Goal: Task Accomplishment & Management: Manage account settings

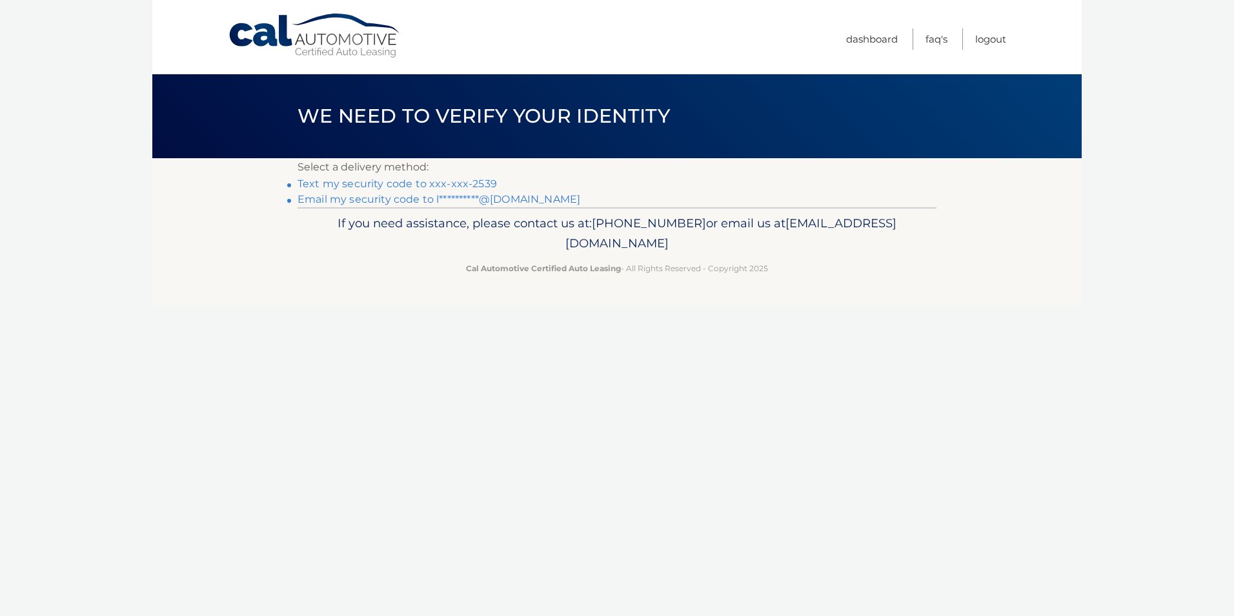
click at [467, 183] on link "Text my security code to xxx-xxx-2539" at bounding box center [397, 184] width 199 height 12
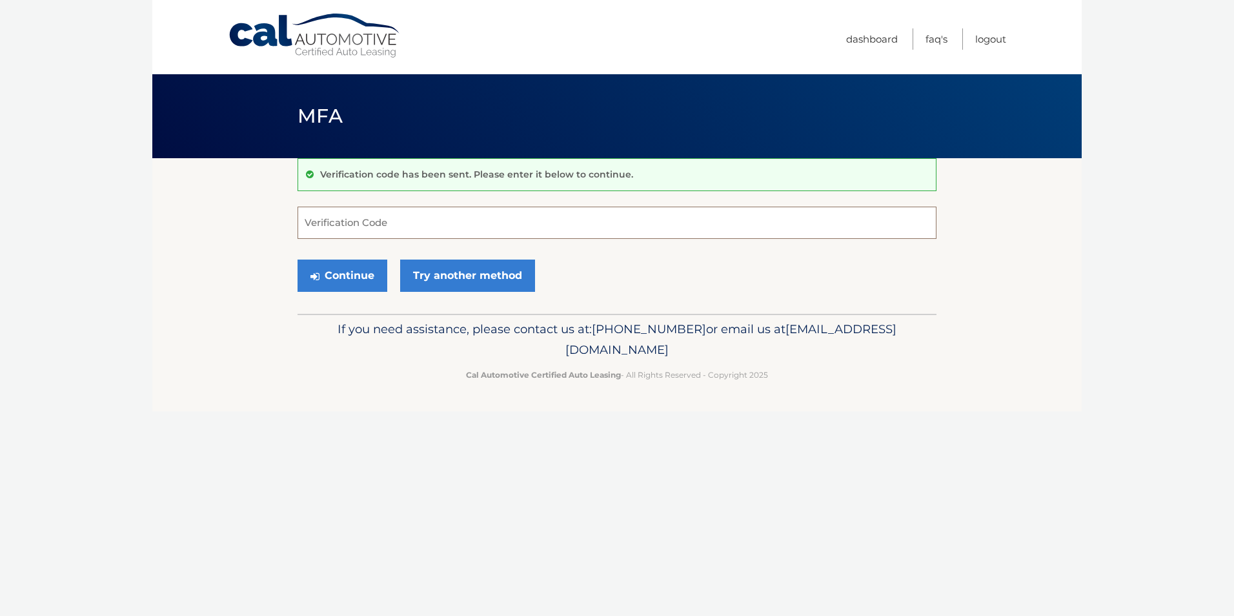
click at [436, 218] on input "Verification Code" at bounding box center [617, 223] width 639 height 32
type input "37678"
click at [346, 269] on button "Continue" at bounding box center [343, 276] width 90 height 32
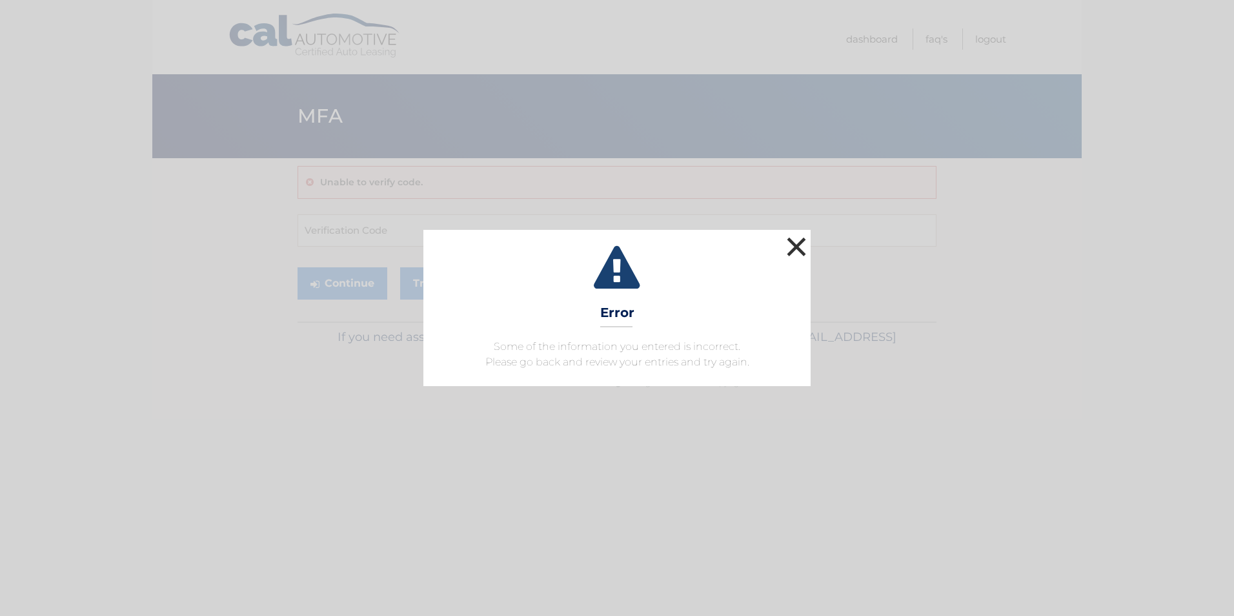
click at [800, 247] on button "×" at bounding box center [797, 247] width 26 height 26
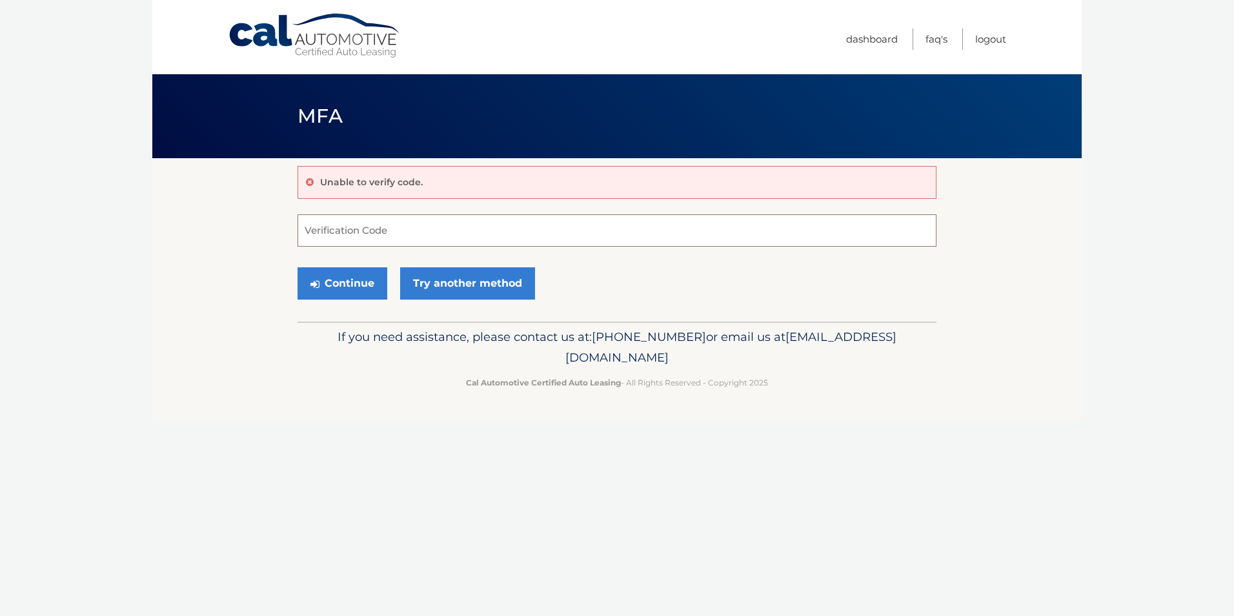
click at [378, 228] on input "Verification Code" at bounding box center [617, 230] width 639 height 32
type input "137678"
click at [352, 281] on button "Continue" at bounding box center [343, 283] width 90 height 32
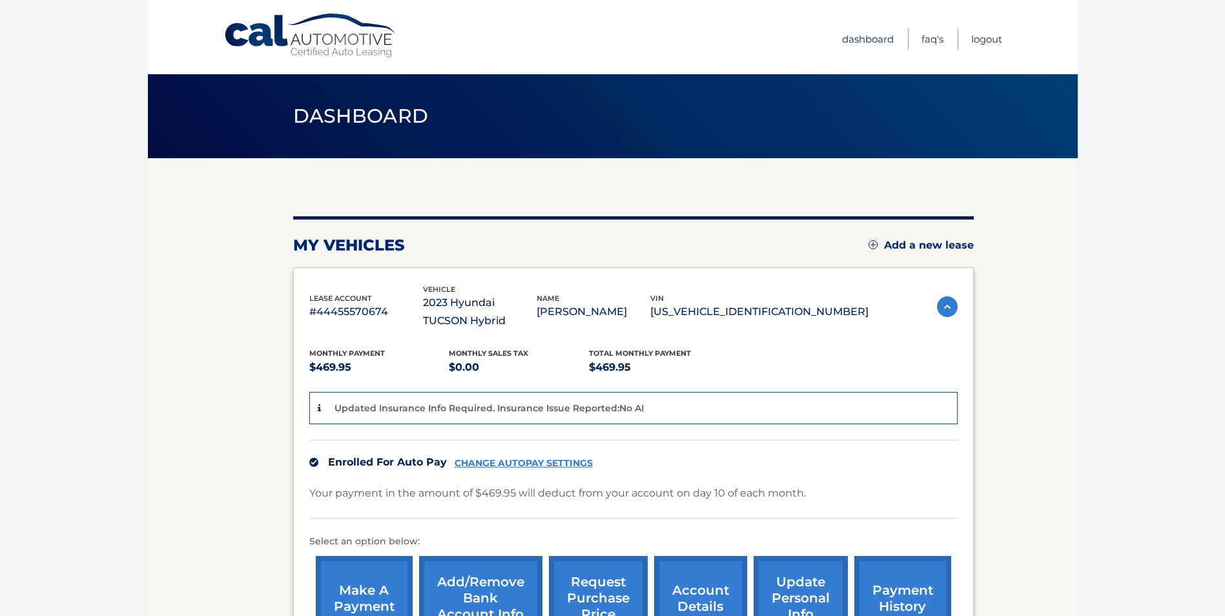
click at [863, 37] on link "Dashboard" at bounding box center [868, 38] width 52 height 21
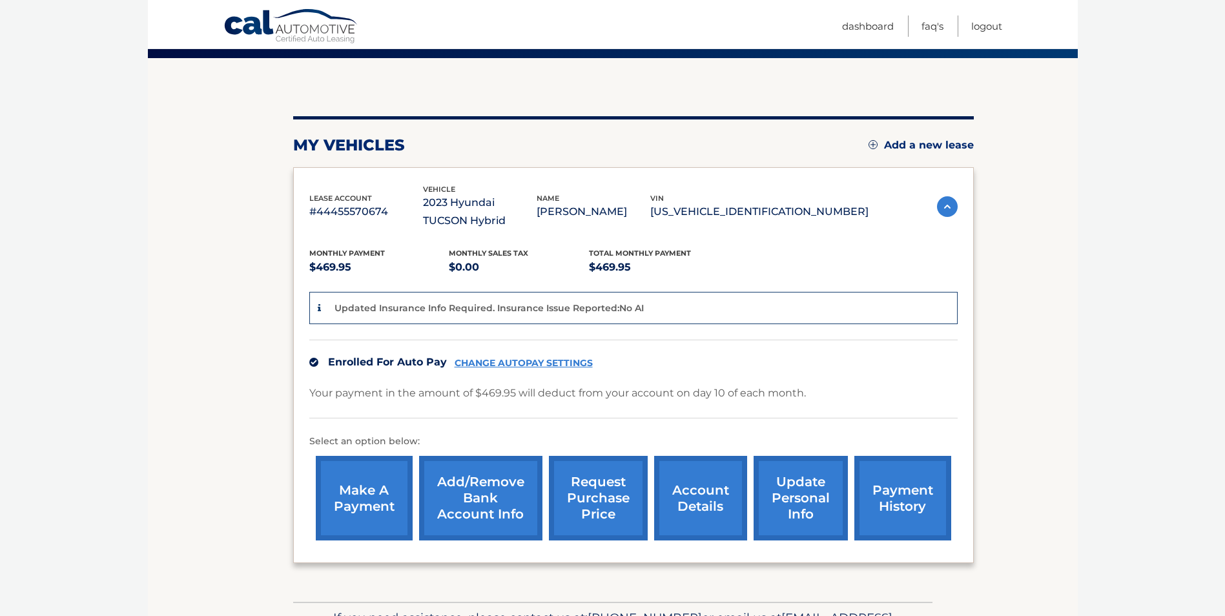
scroll to position [129, 0]
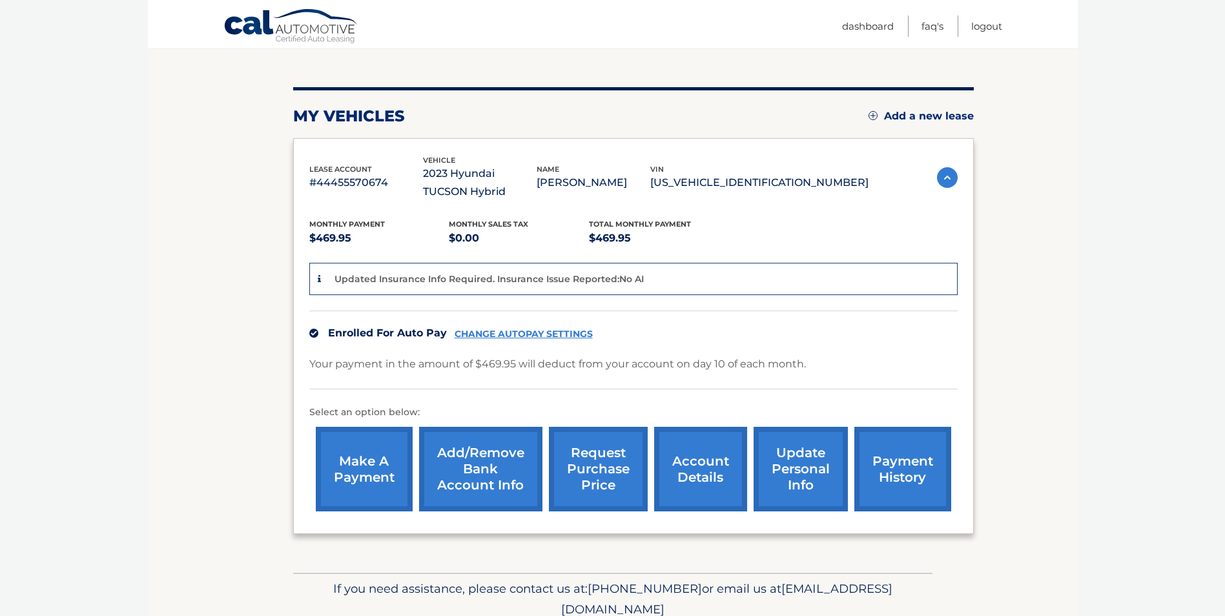
click at [682, 465] on link "account details" at bounding box center [700, 469] width 93 height 85
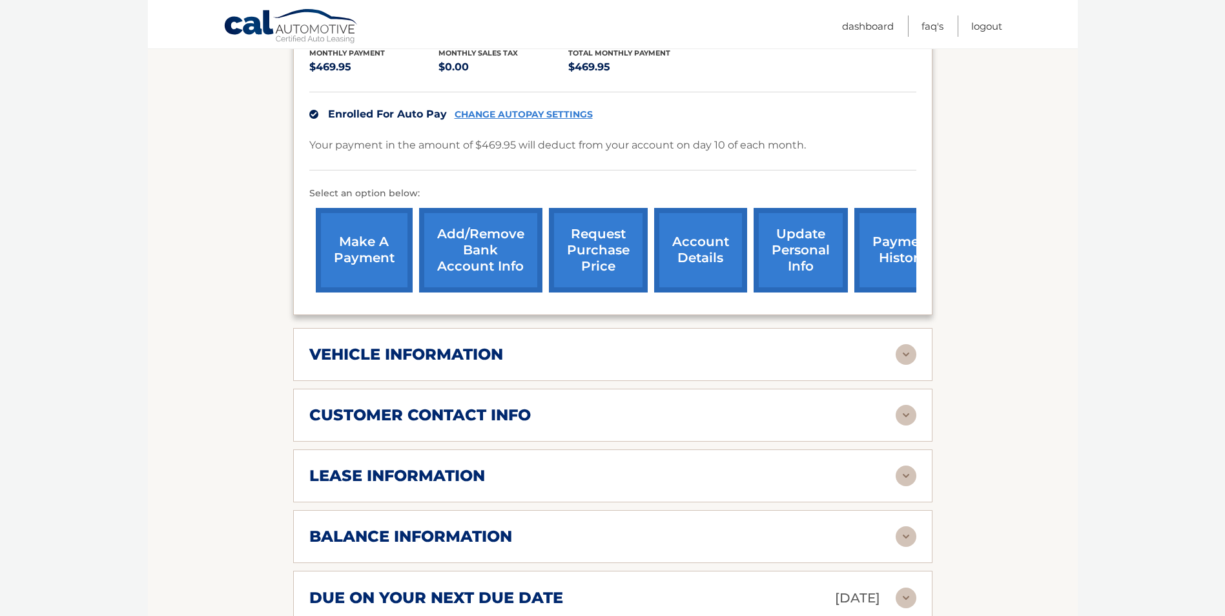
scroll to position [323, 0]
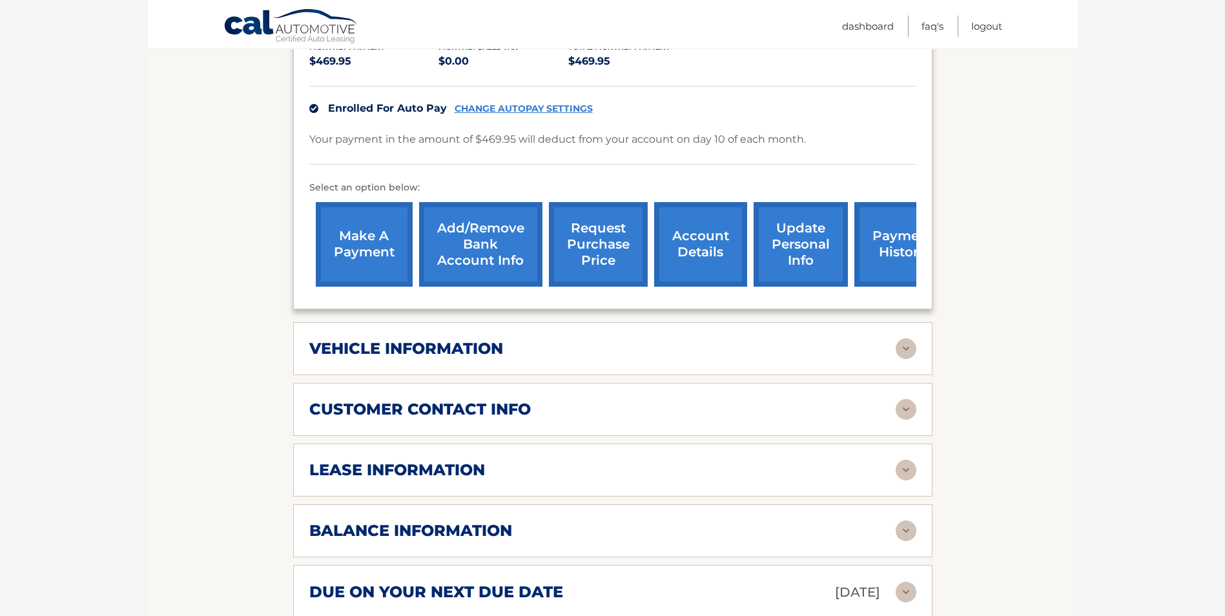
click at [906, 347] on img at bounding box center [905, 348] width 21 height 21
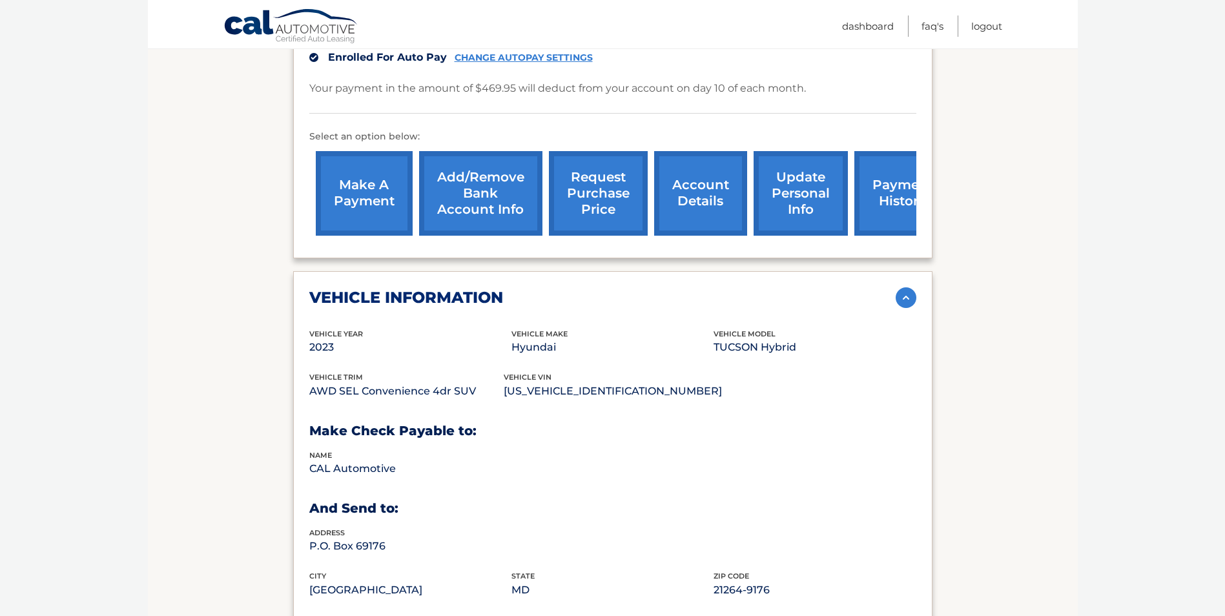
scroll to position [452, 0]
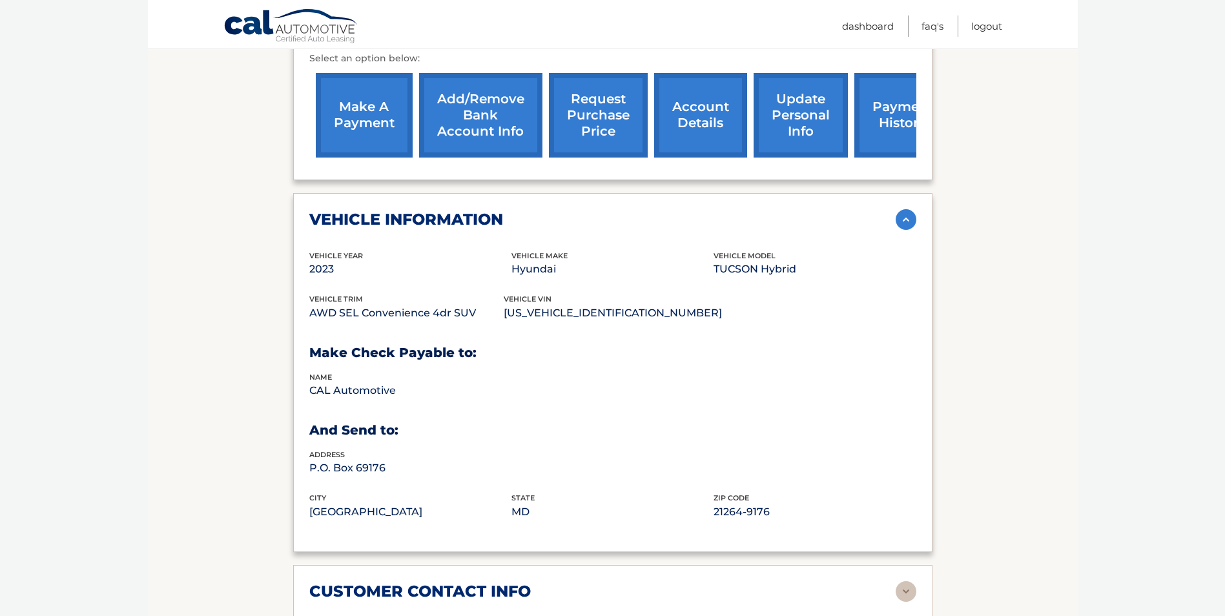
click at [909, 221] on img at bounding box center [905, 219] width 21 height 21
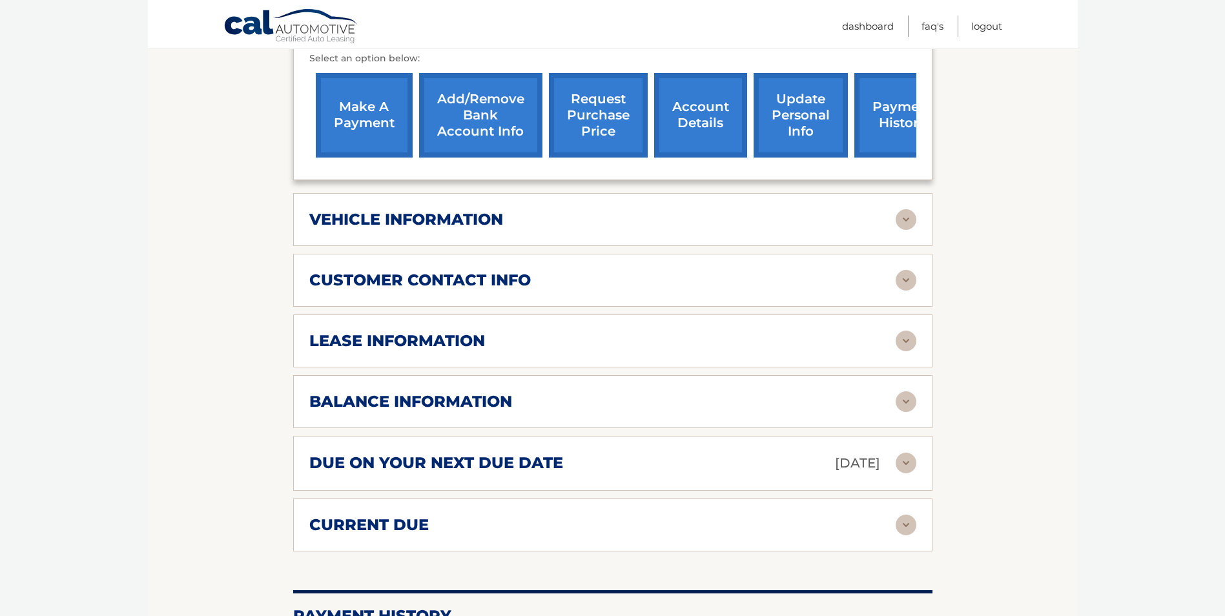
click at [742, 291] on div "customer contact info full name LOUANN LYDEN street address 616 KEITH LN city W…" at bounding box center [612, 280] width 639 height 53
click at [894, 283] on div "customer contact info" at bounding box center [602, 280] width 586 height 19
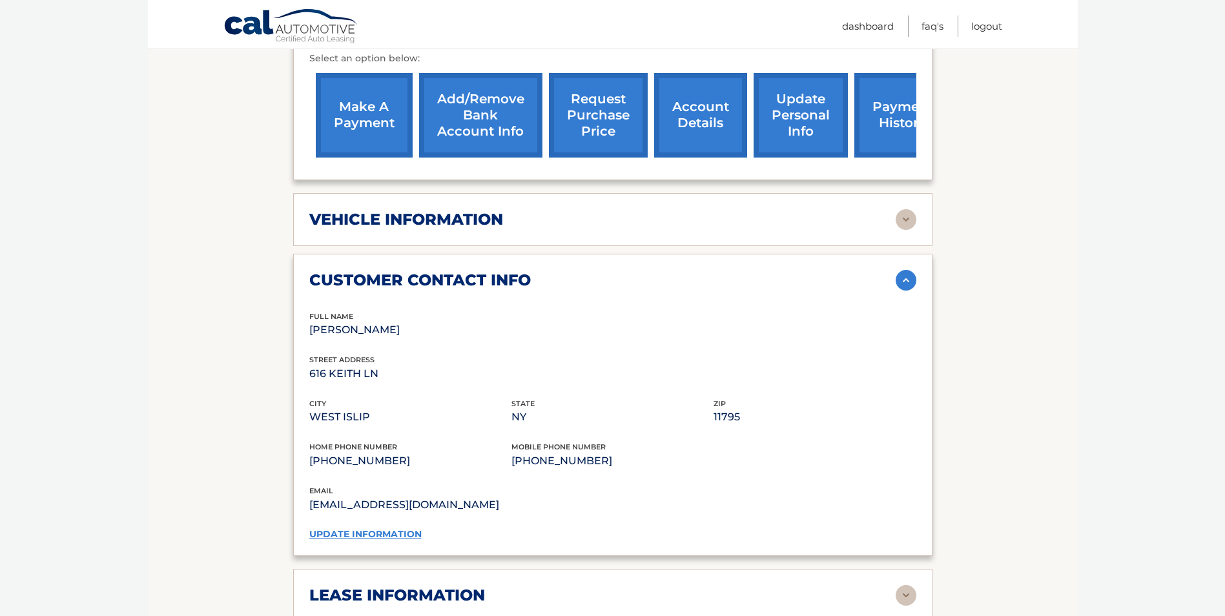
click at [324, 531] on link "update information" at bounding box center [365, 534] width 112 height 12
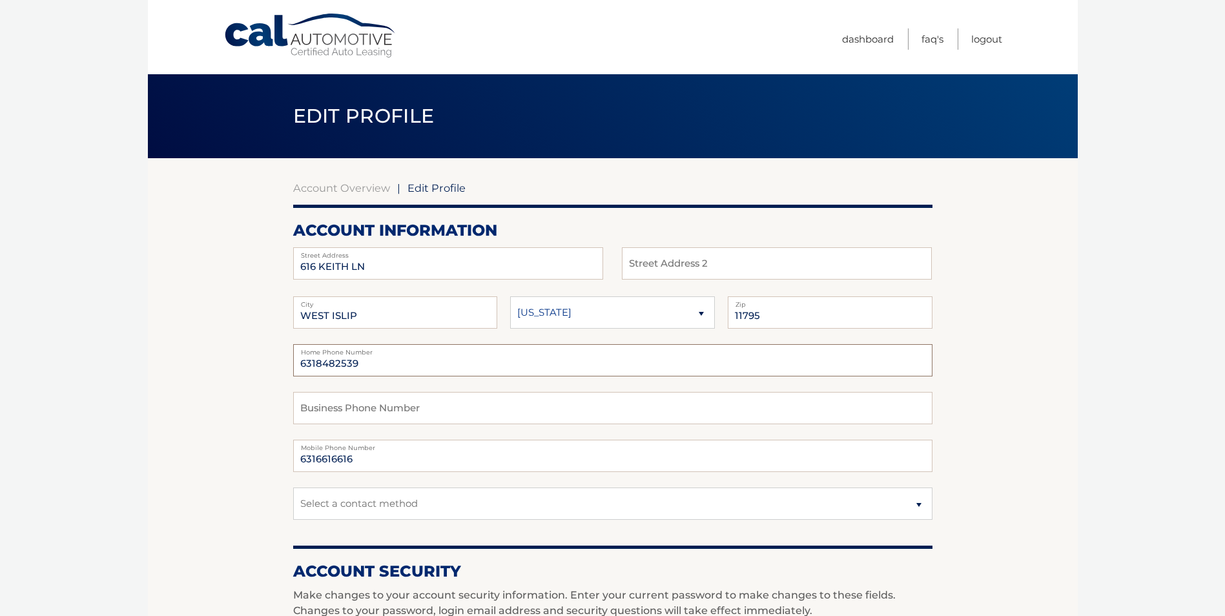
drag, startPoint x: 369, startPoint y: 364, endPoint x: 258, endPoint y: 358, distance: 110.6
click at [258, 358] on section "Account Overview | Edit Profile account information 616 KEITH LN Street Address…" at bounding box center [613, 628] width 930 height 940
type input "6316616616"
type input "6318482539"
drag, startPoint x: 418, startPoint y: 361, endPoint x: 420, endPoint y: 371, distance: 10.4
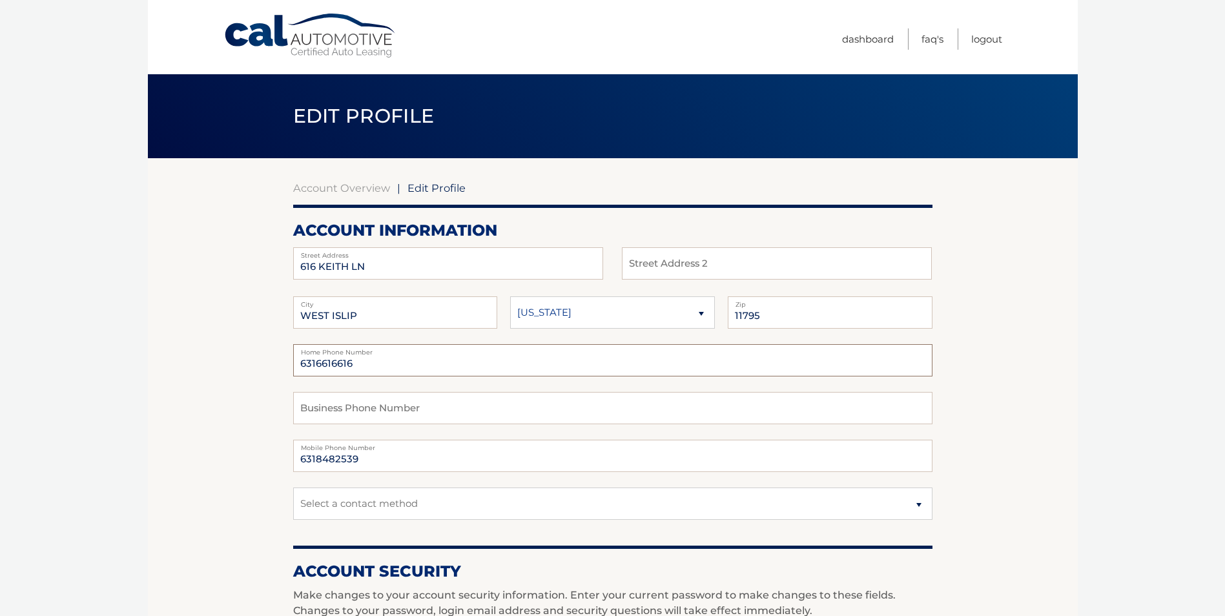
click at [418, 361] on input "6316616616" at bounding box center [612, 360] width 639 height 32
click at [617, 493] on select "Select a contact method Mobile Home" at bounding box center [612, 503] width 639 height 32
select select "1"
click at [293, 487] on select "Select a contact method Mobile Home" at bounding box center [612, 503] width 639 height 32
click at [1001, 494] on section "Account Overview | Edit Profile account information 616 KEITH LN Street Address…" at bounding box center [613, 628] width 930 height 940
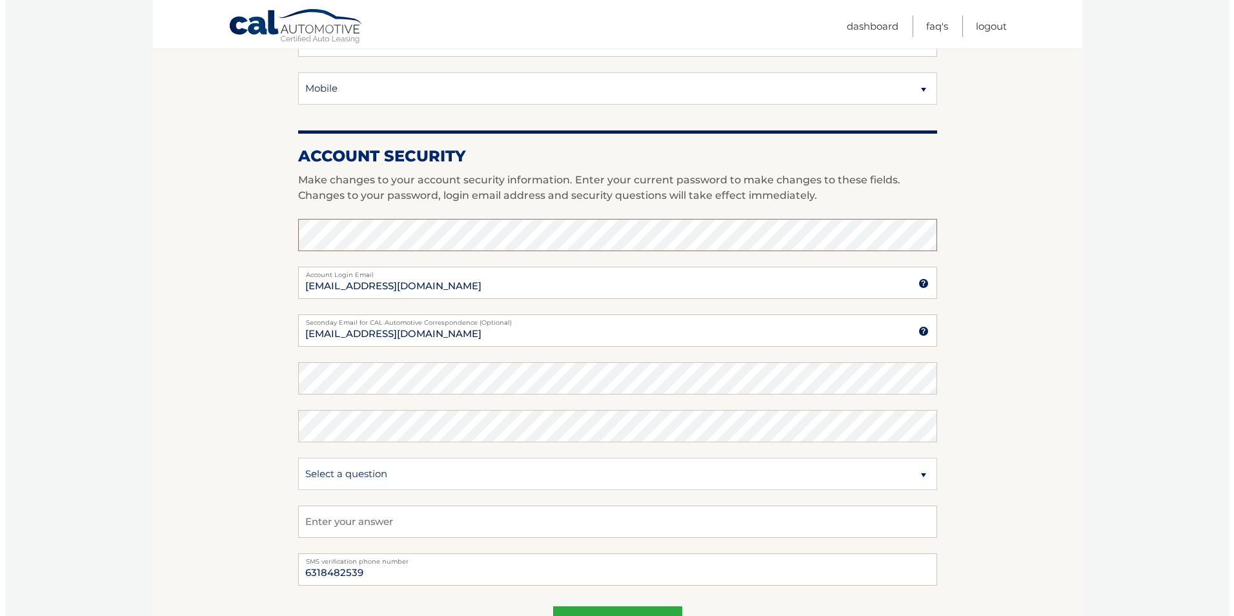
scroll to position [452, 0]
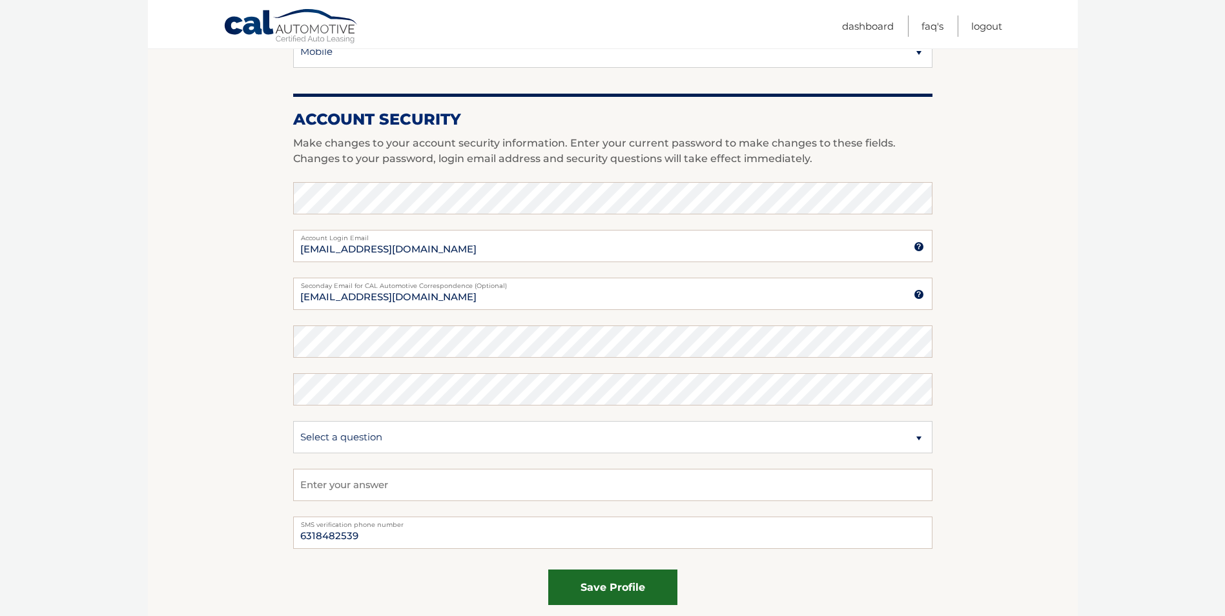
click at [634, 593] on button "save profile" at bounding box center [612, 587] width 129 height 36
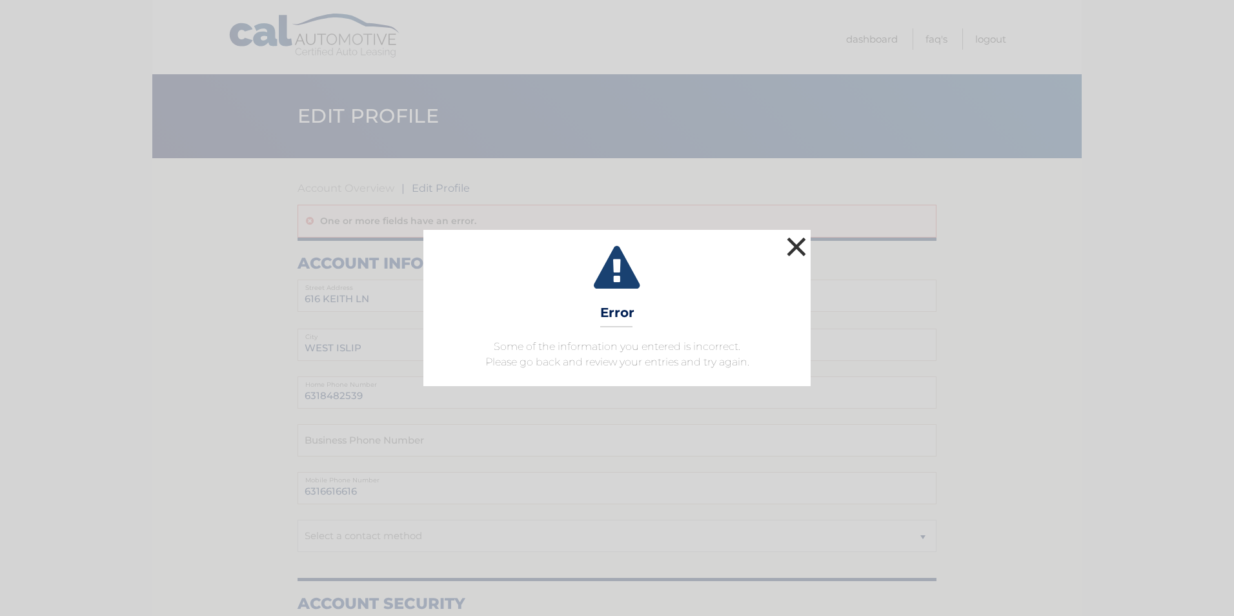
click at [787, 250] on button "×" at bounding box center [797, 247] width 26 height 26
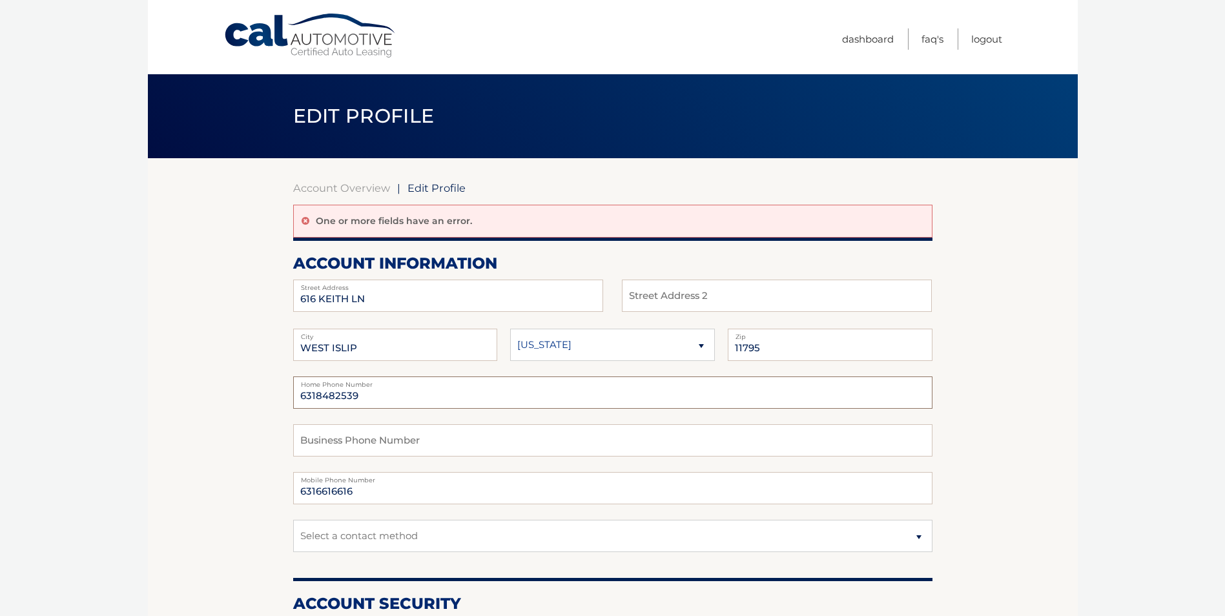
drag, startPoint x: 382, startPoint y: 400, endPoint x: 202, endPoint y: 356, distance: 184.8
type input "6316616616"
click at [817, 484] on input "6318482539" at bounding box center [612, 488] width 639 height 32
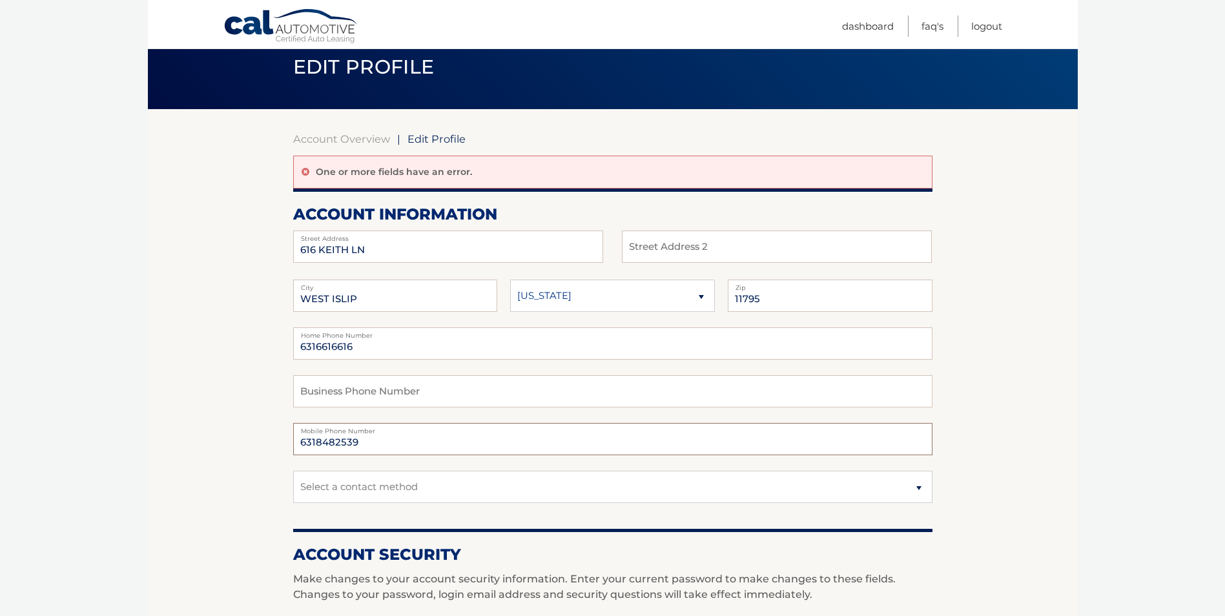
scroll to position [258, 0]
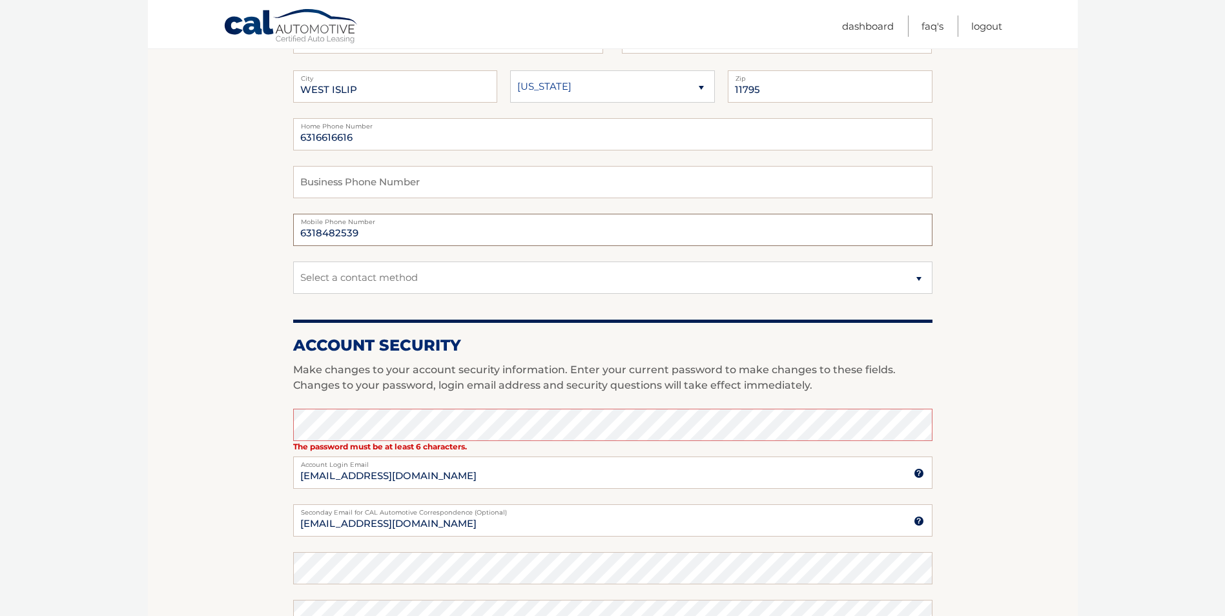
type input "6318482539"
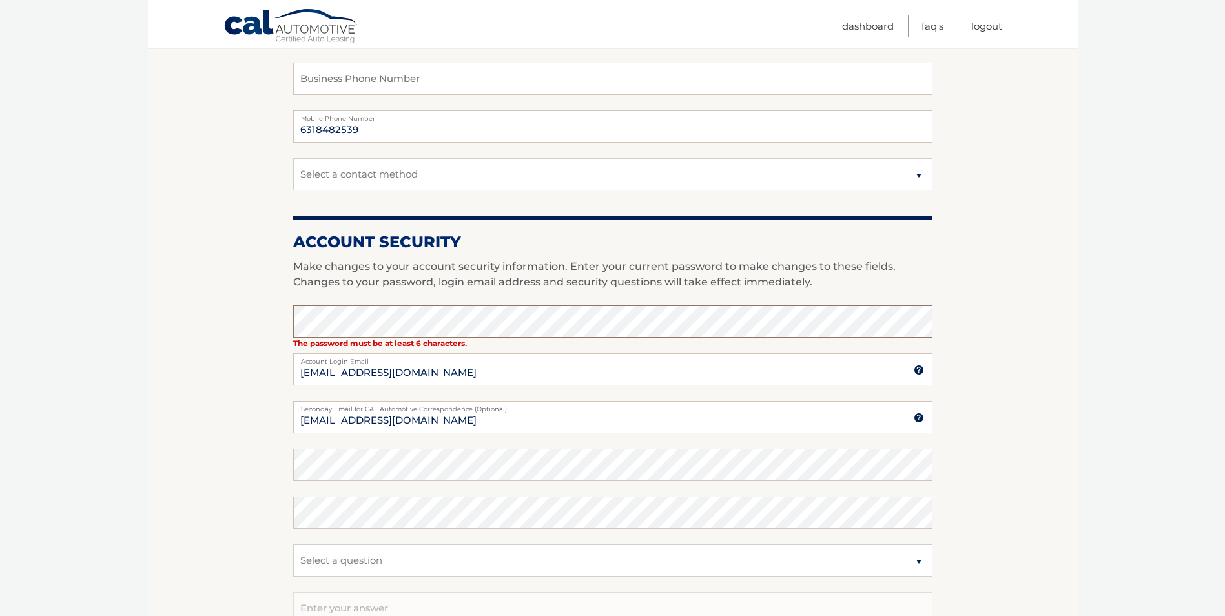
scroll to position [323, 0]
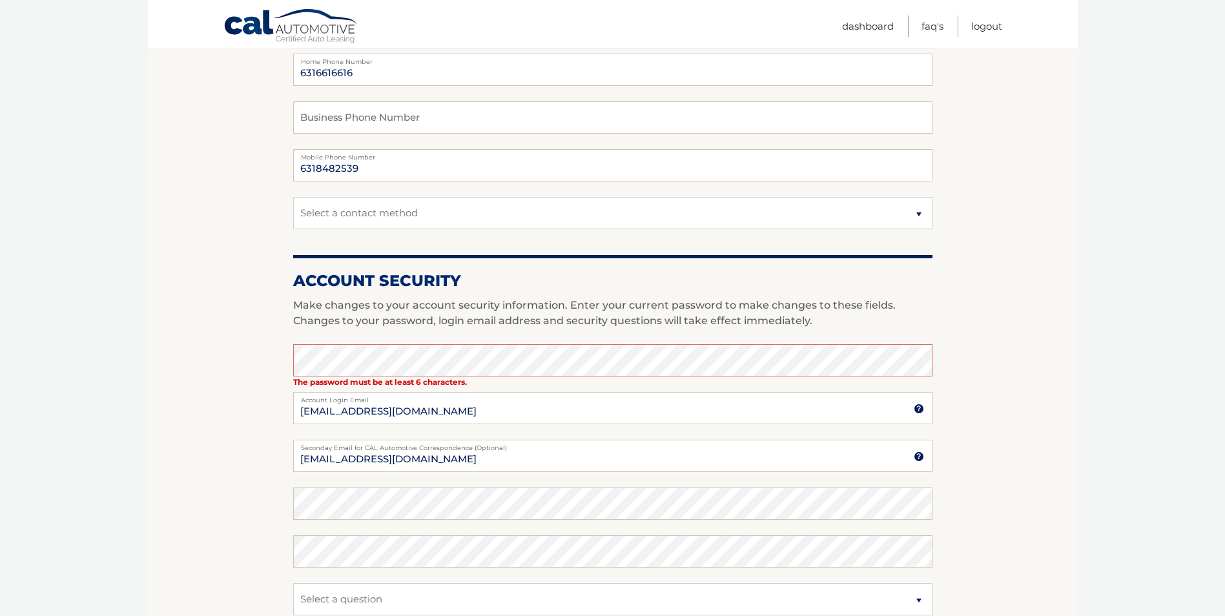
click at [422, 379] on strong "The password must be at least 6 characters." at bounding box center [380, 382] width 174 height 10
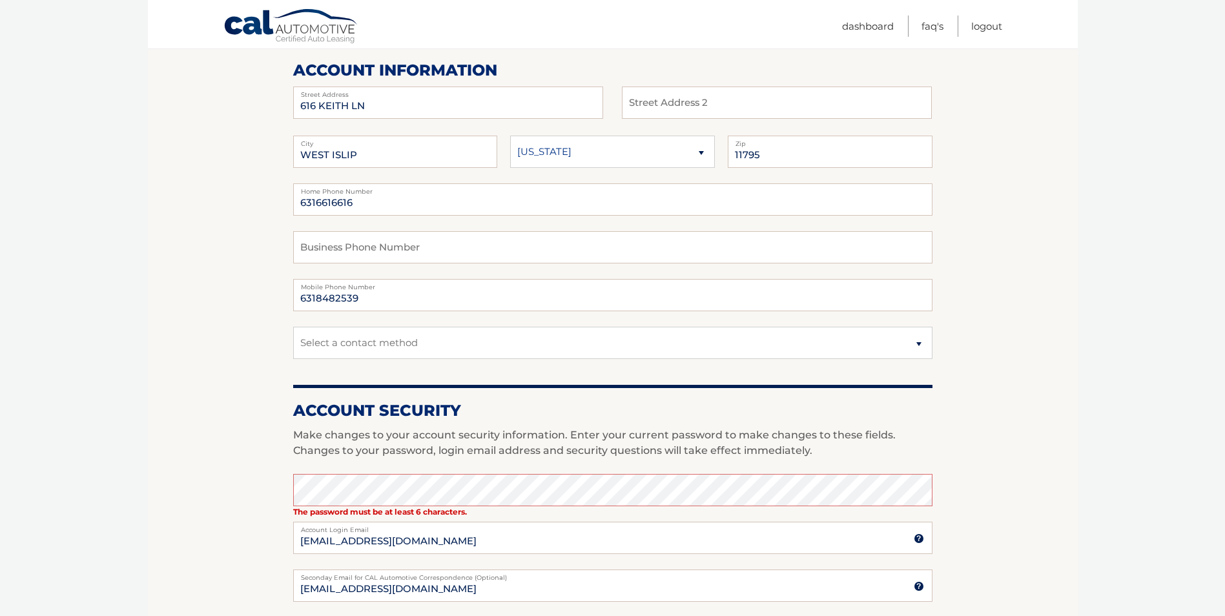
scroll to position [194, 0]
click at [232, 467] on section "Account Overview | Edit Profile One or more fields have an error. account infor…" at bounding box center [613, 450] width 930 height 973
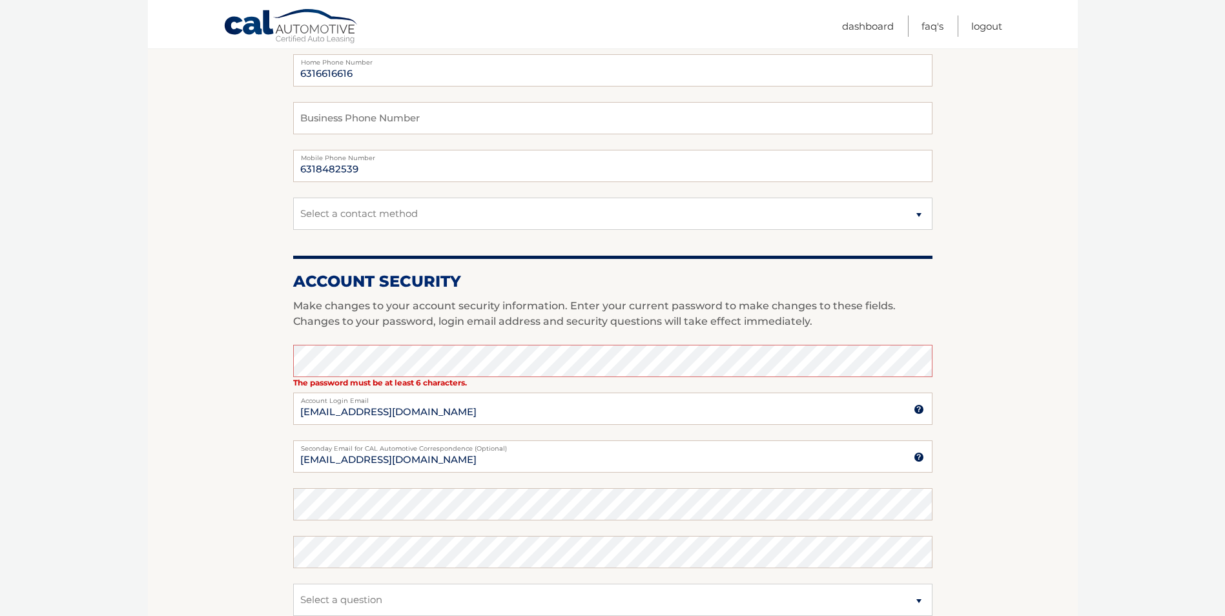
scroll to position [387, 0]
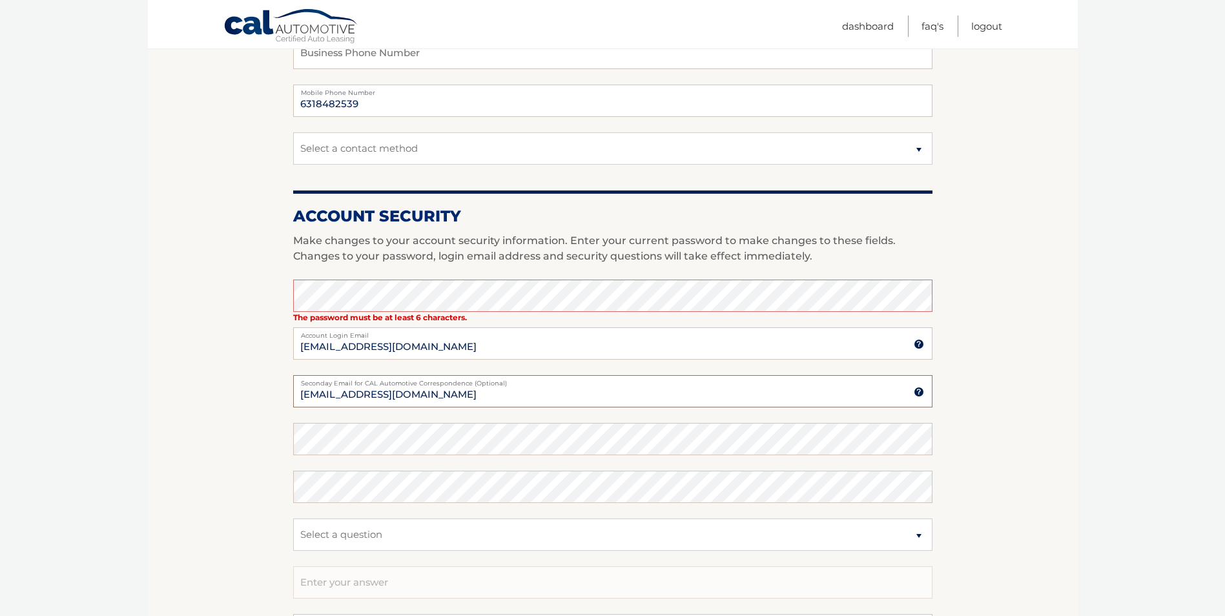
drag, startPoint x: 435, startPoint y: 392, endPoint x: 219, endPoint y: 389, distance: 216.3
click at [219, 389] on section "Account Overview | Edit Profile One or more fields have an error. account infor…" at bounding box center [613, 257] width 930 height 973
type input "louannemily@yahoo.com"
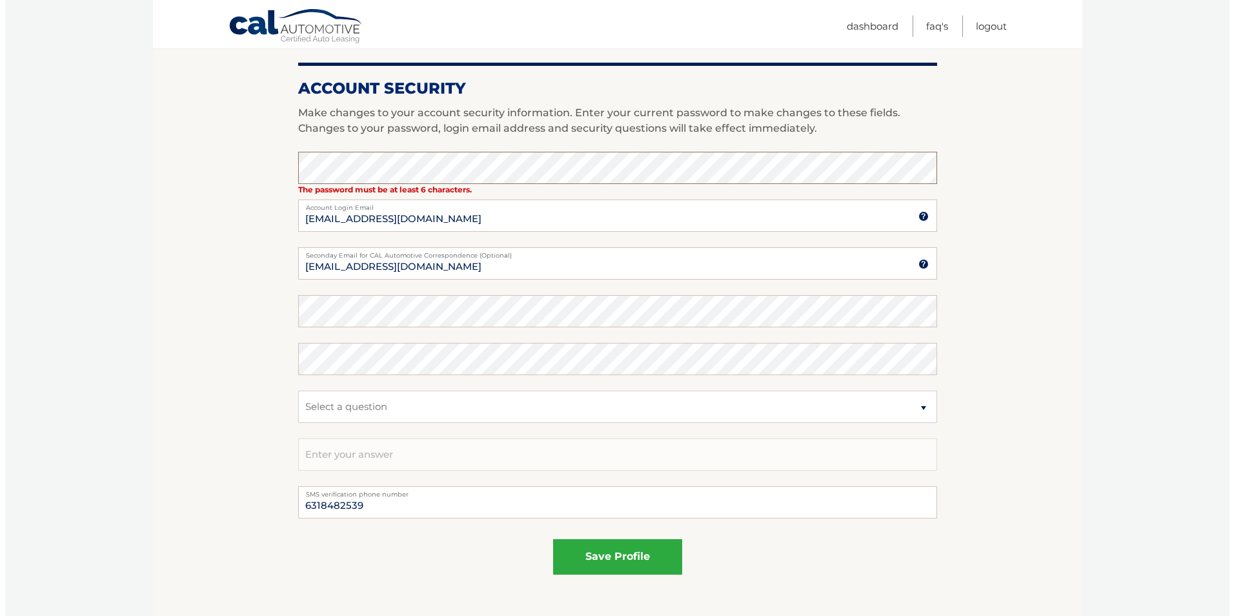
scroll to position [516, 0]
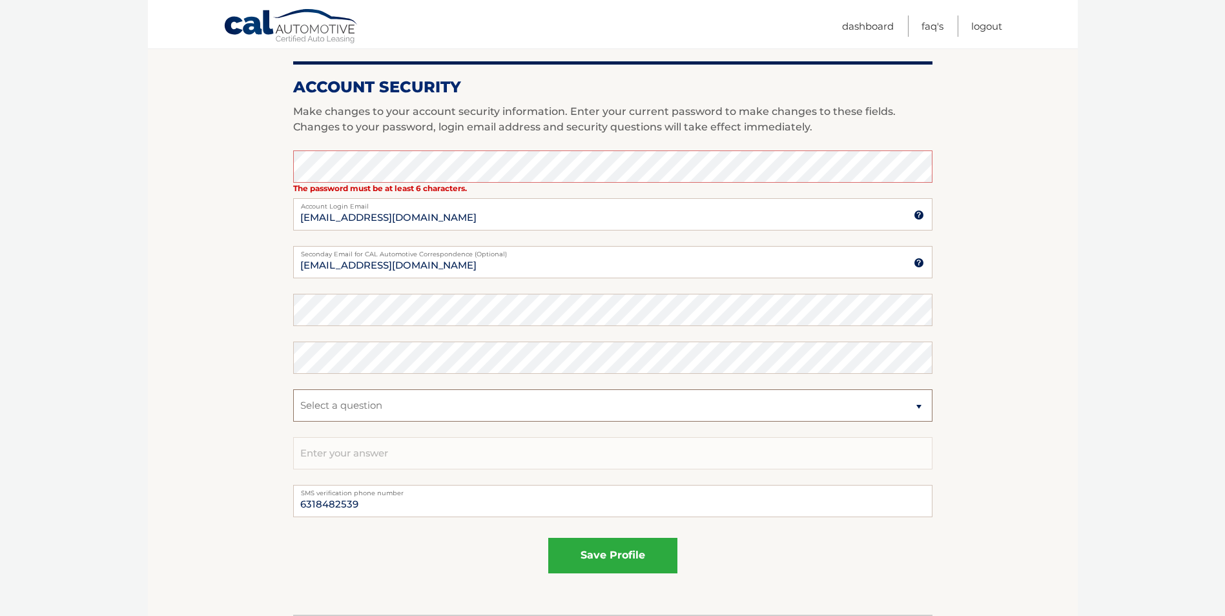
click at [385, 411] on select "Select a question What was the name of your elementary school? What is your mot…" at bounding box center [612, 405] width 639 height 32
select select "1"
click at [293, 389] on select "Select a question What was the name of your elementary school? What is your mot…" at bounding box center [612, 405] width 639 height 32
click at [389, 447] on input "text" at bounding box center [612, 453] width 639 height 32
type input "Captree"
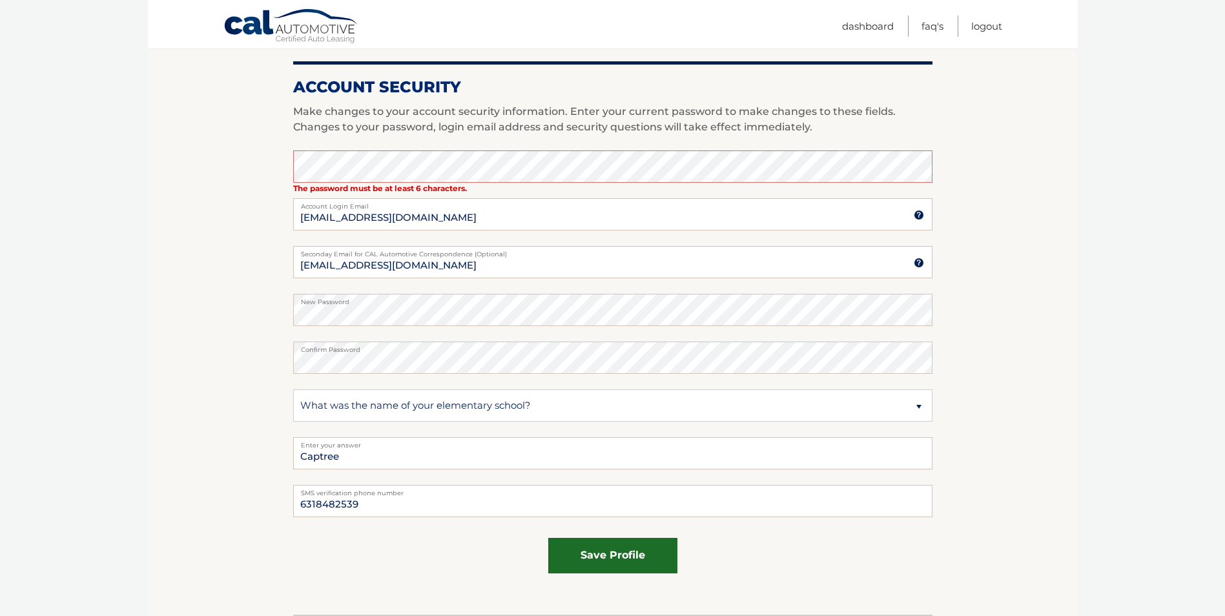
click at [622, 557] on button "save profile" at bounding box center [612, 556] width 129 height 36
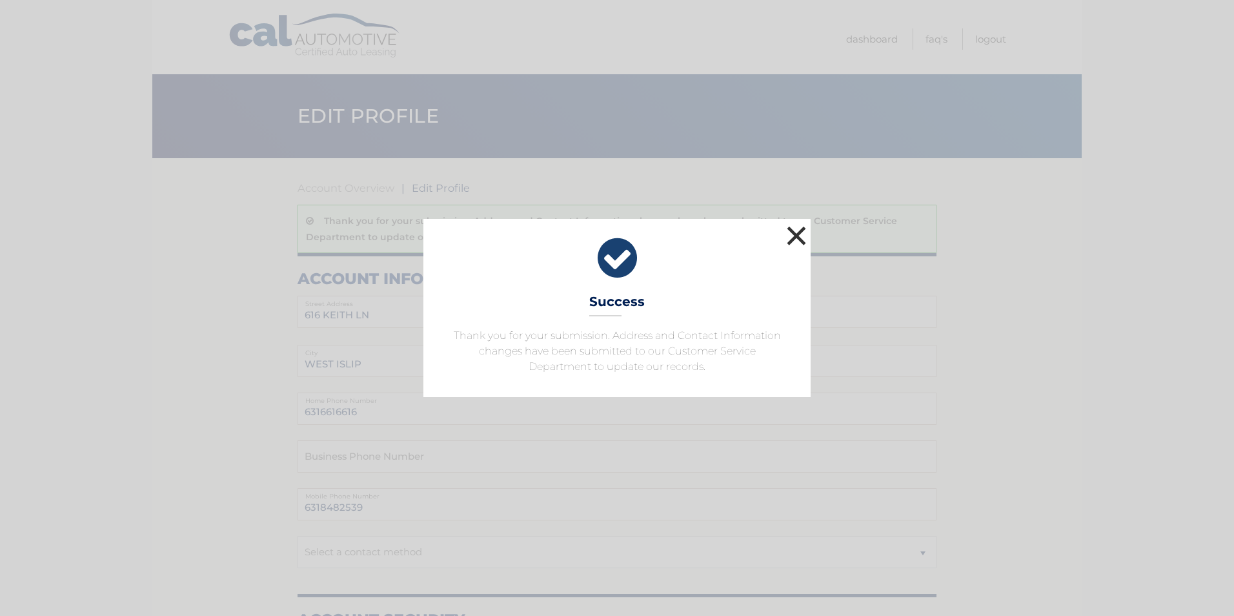
click at [799, 231] on button "×" at bounding box center [797, 236] width 26 height 26
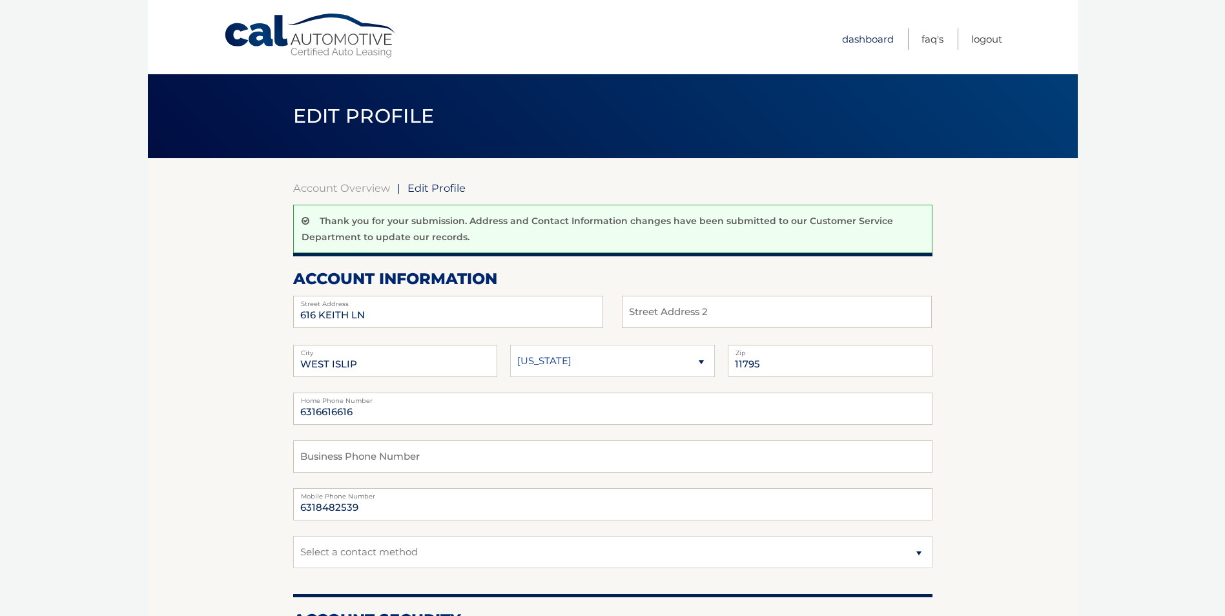
click at [879, 39] on link "Dashboard" at bounding box center [868, 38] width 52 height 21
click at [877, 37] on link "Dashboard" at bounding box center [868, 38] width 52 height 21
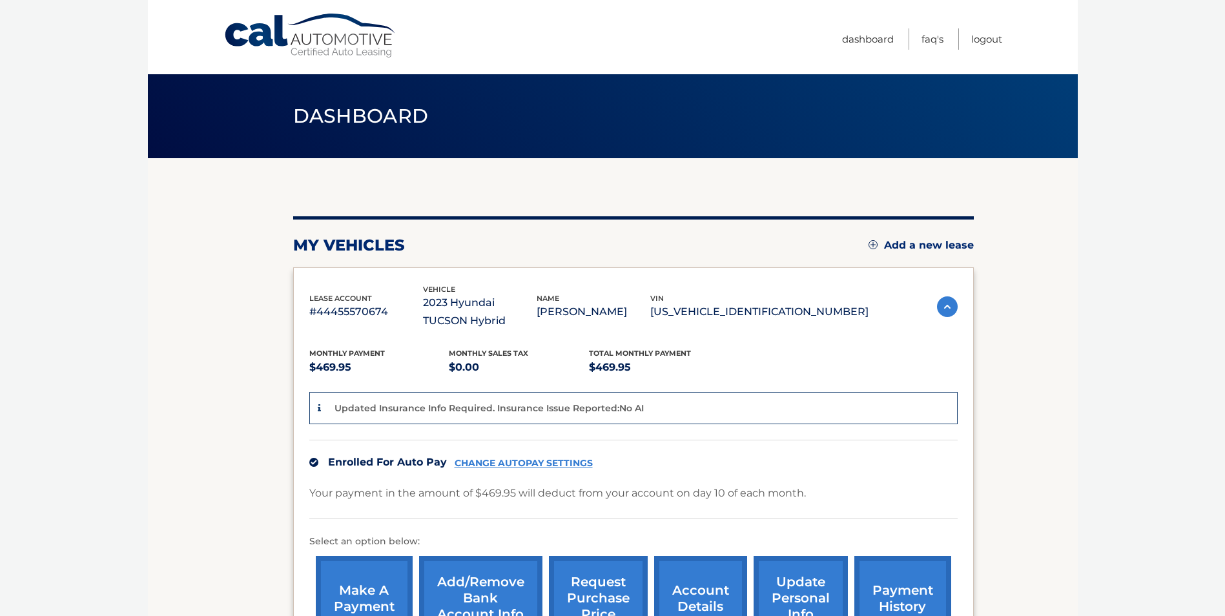
scroll to position [184, 0]
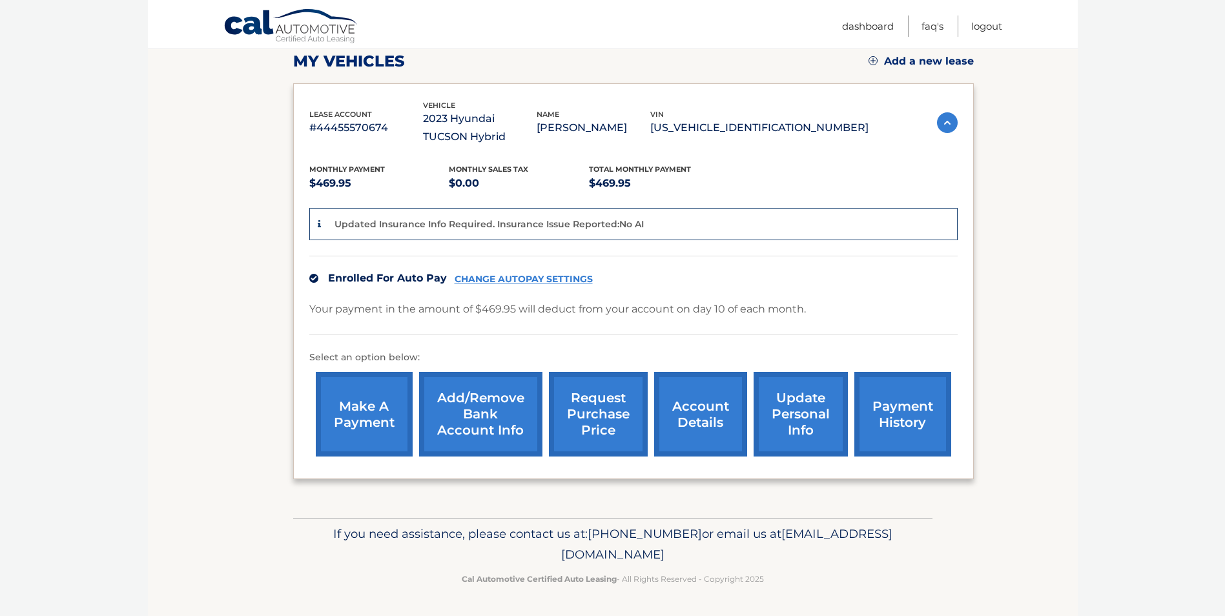
click at [684, 402] on link "account details" at bounding box center [700, 414] width 93 height 85
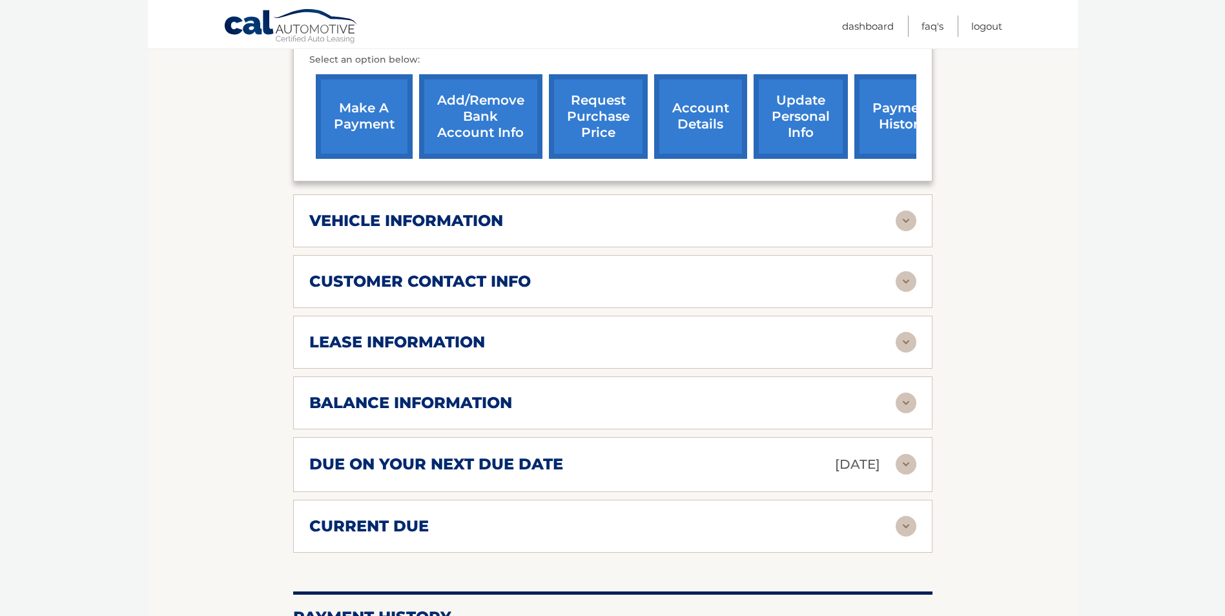
scroll to position [452, 0]
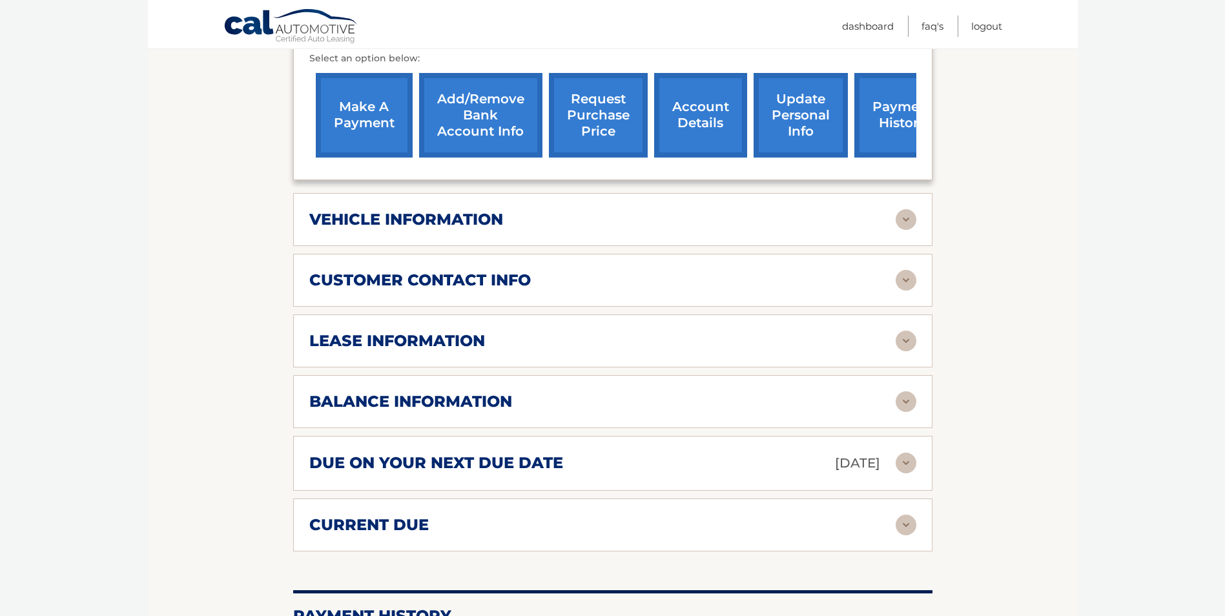
click at [894, 339] on div "lease information" at bounding box center [602, 340] width 586 height 19
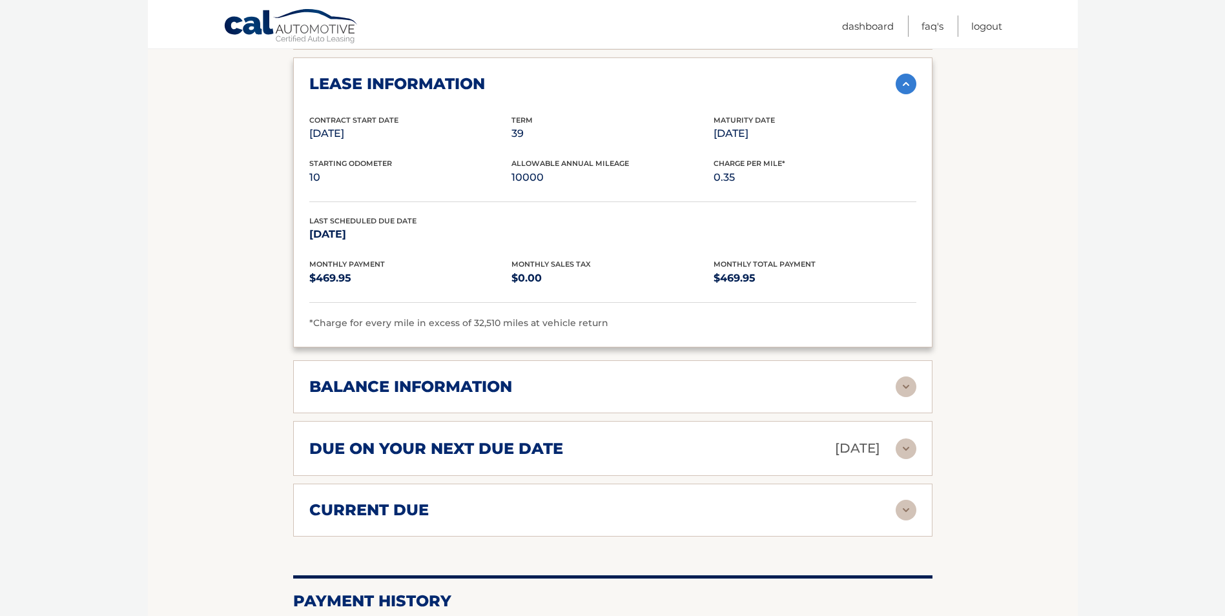
scroll to position [710, 0]
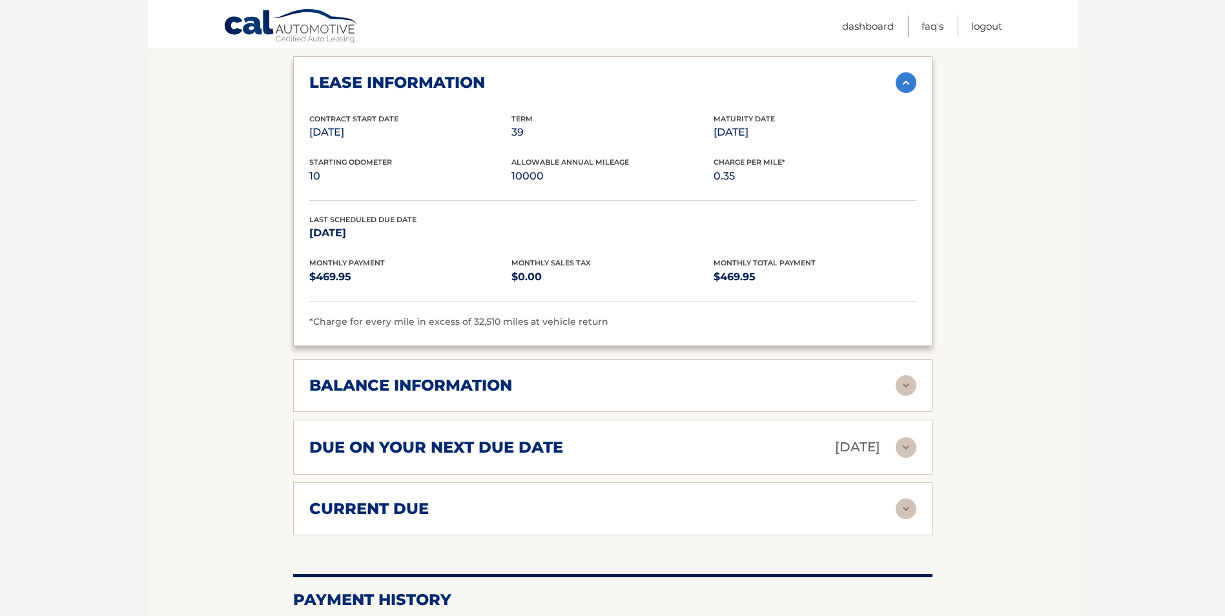
click at [856, 376] on div "balance information" at bounding box center [612, 385] width 607 height 21
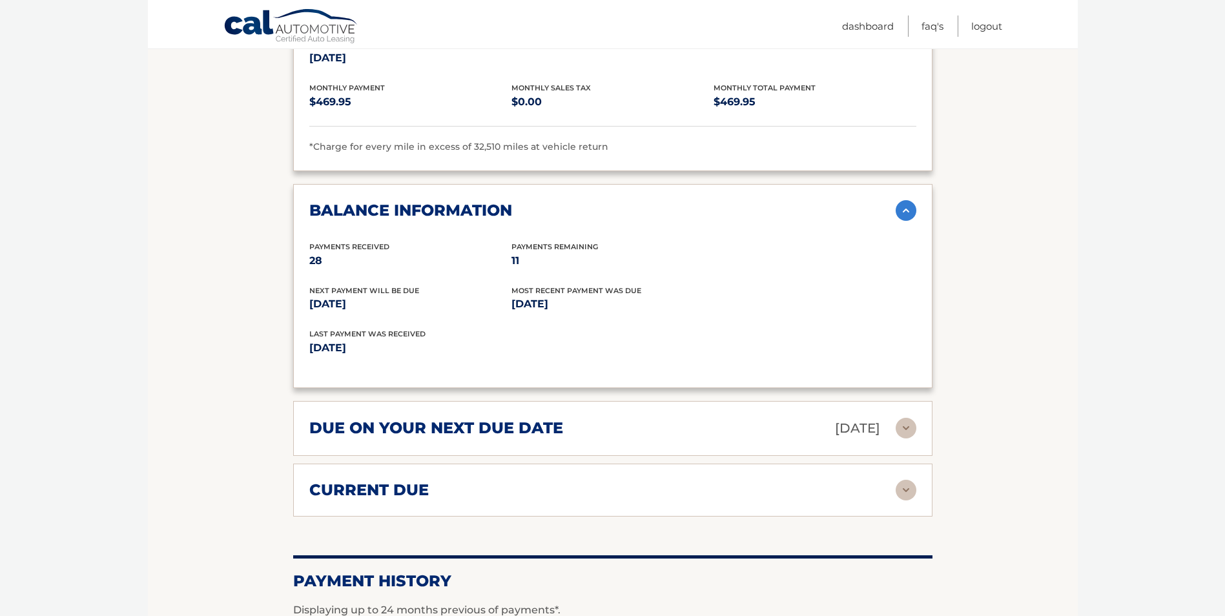
scroll to position [904, 0]
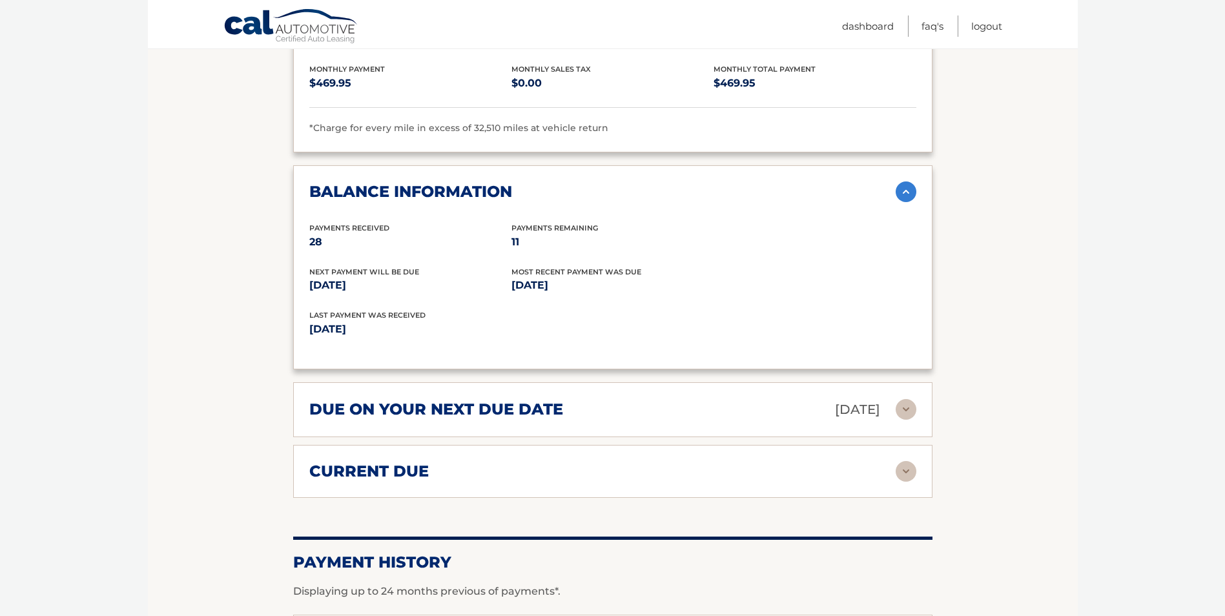
click at [553, 405] on h2 "due on your next due date" at bounding box center [436, 409] width 254 height 19
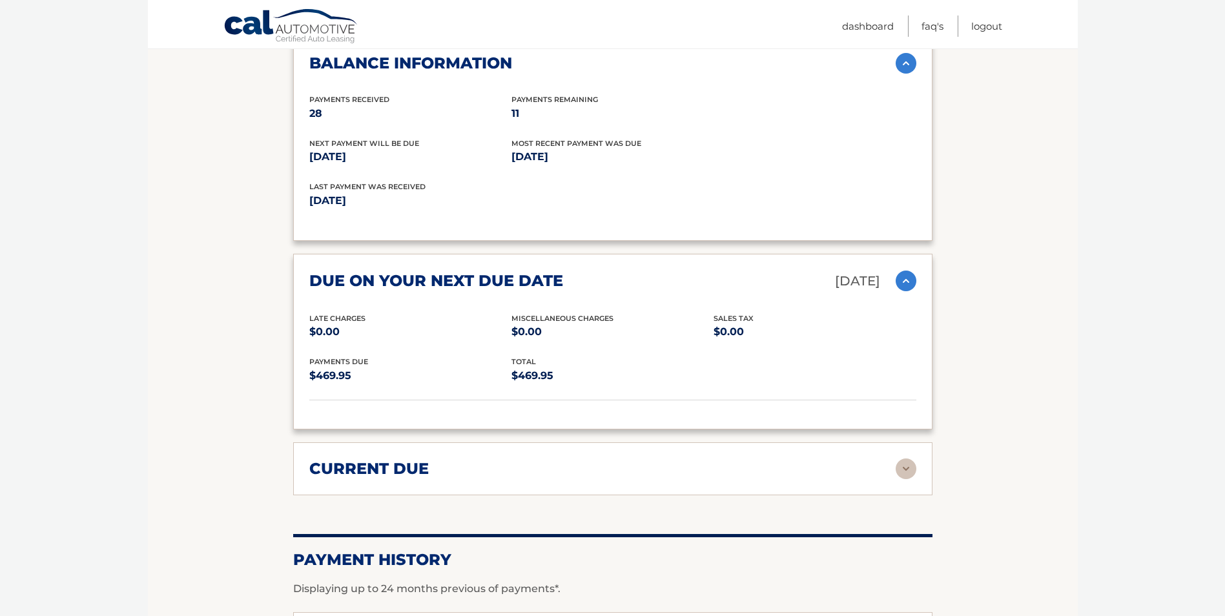
scroll to position [1033, 0]
click at [818, 478] on div "current due" at bounding box center [612, 468] width 607 height 21
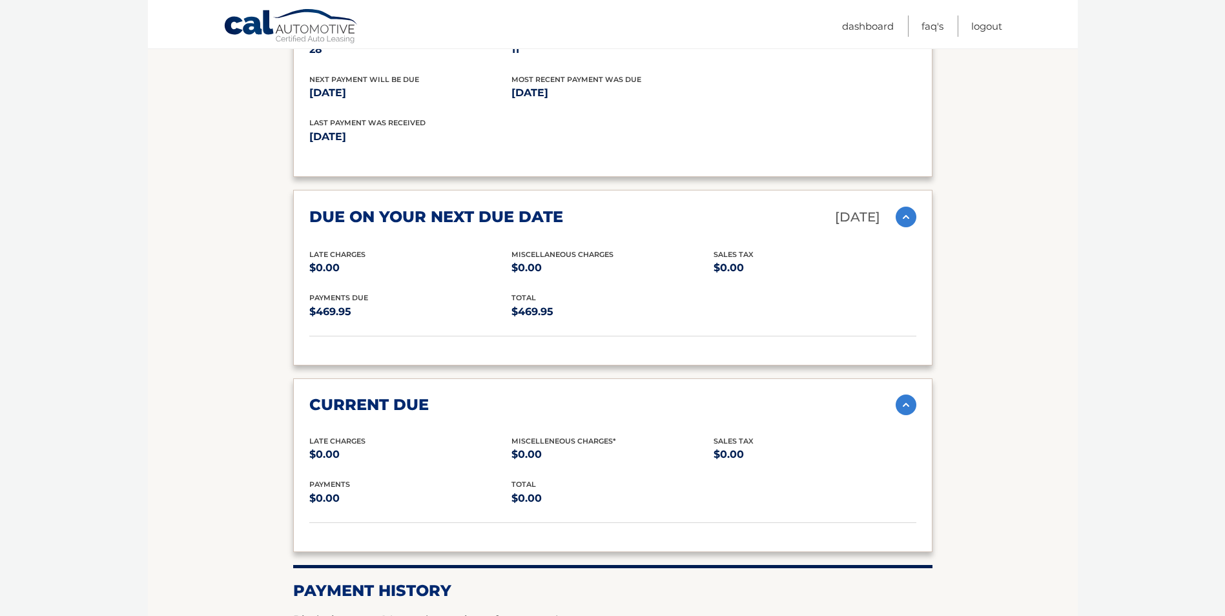
scroll to position [1291, 0]
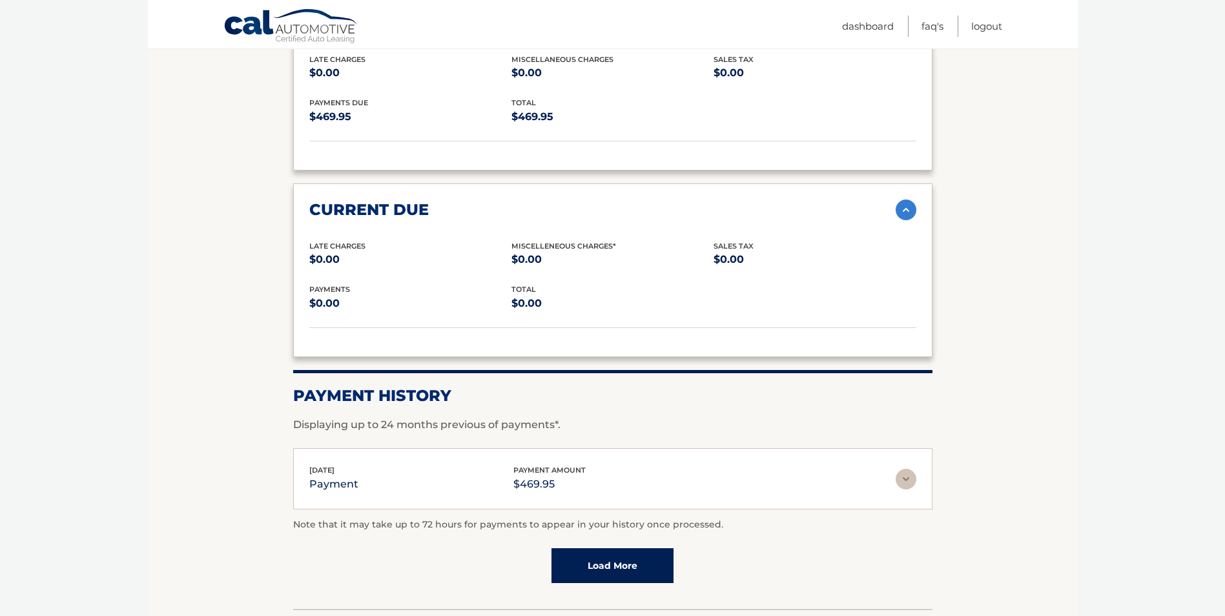
click at [846, 502] on div "[DATE] payment payment amount $469.95 Late Charges $0.00 Miscelleneous Charges*…" at bounding box center [612, 478] width 639 height 61
click at [909, 481] on img at bounding box center [905, 479] width 21 height 21
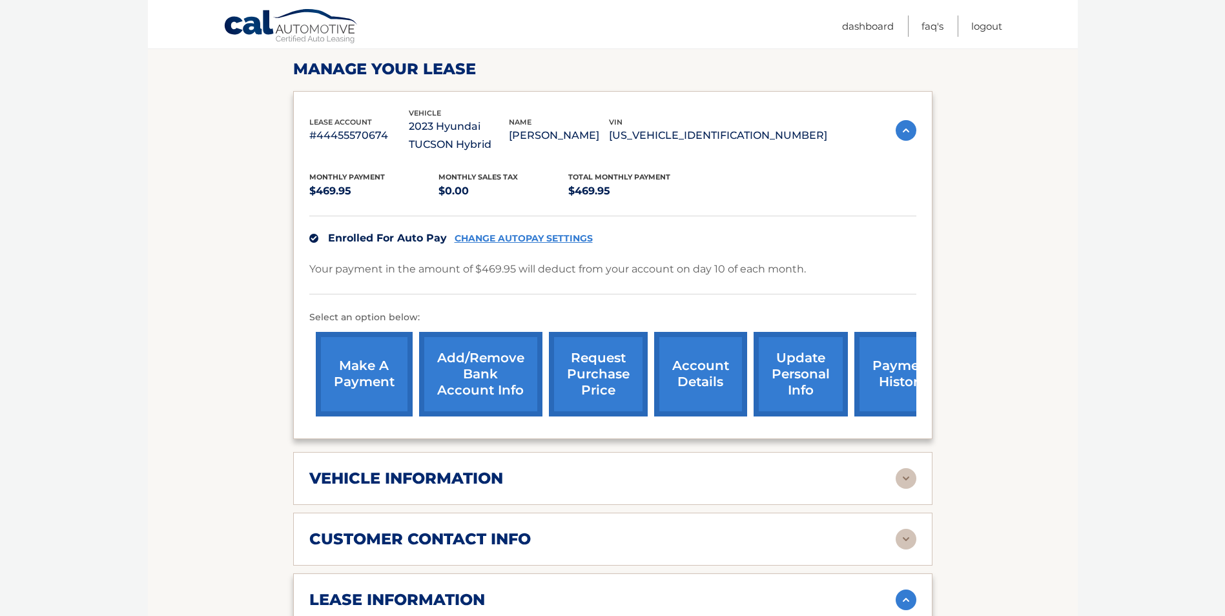
scroll to position [194, 0]
click at [613, 370] on link "request purchase price" at bounding box center [598, 373] width 99 height 85
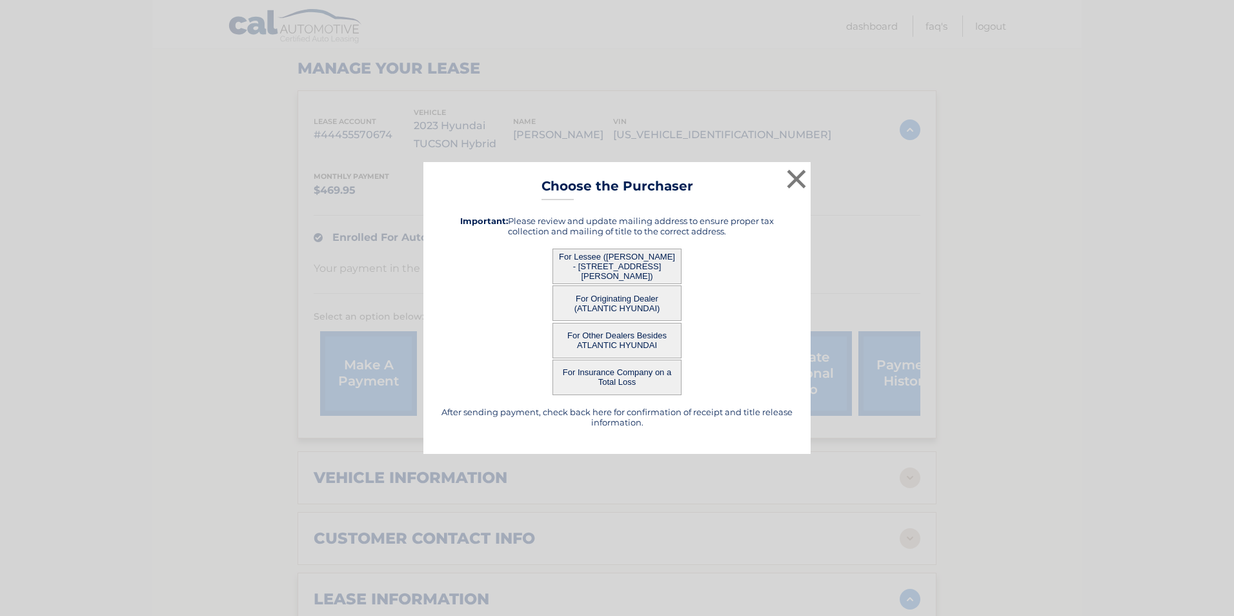
click at [618, 271] on button "For Lessee ([PERSON_NAME] - [STREET_ADDRESS][PERSON_NAME])" at bounding box center [617, 267] width 129 height 36
click at [616, 269] on button "For Lessee ([PERSON_NAME] - [STREET_ADDRESS][PERSON_NAME])" at bounding box center [617, 267] width 129 height 36
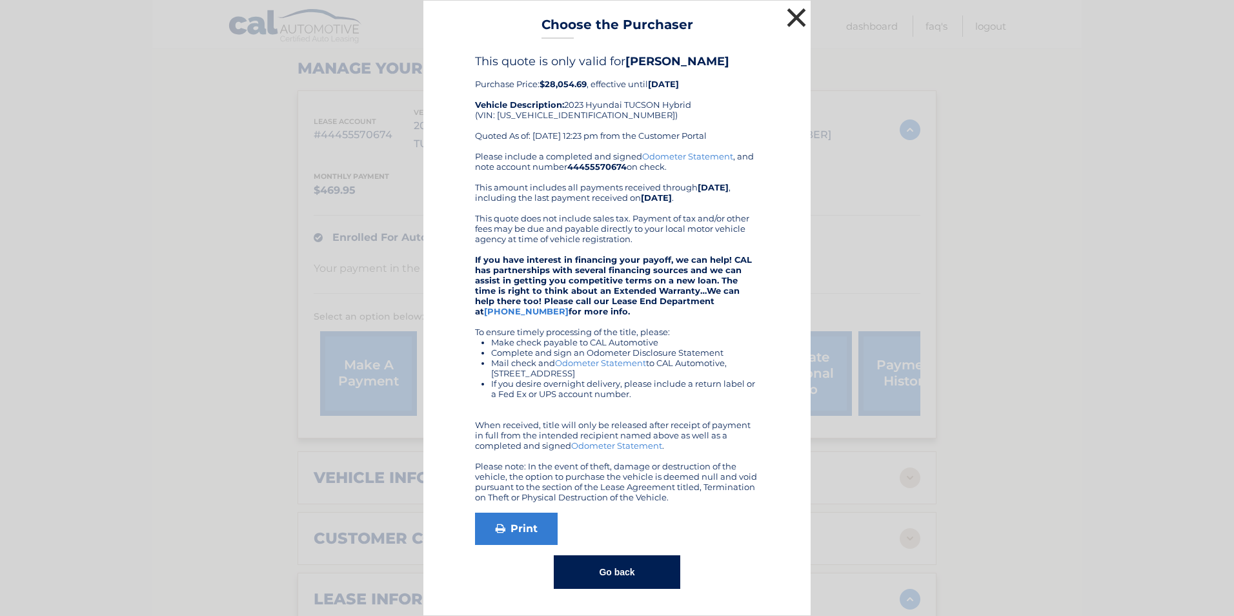
click at [790, 21] on button "×" at bounding box center [797, 18] width 26 height 26
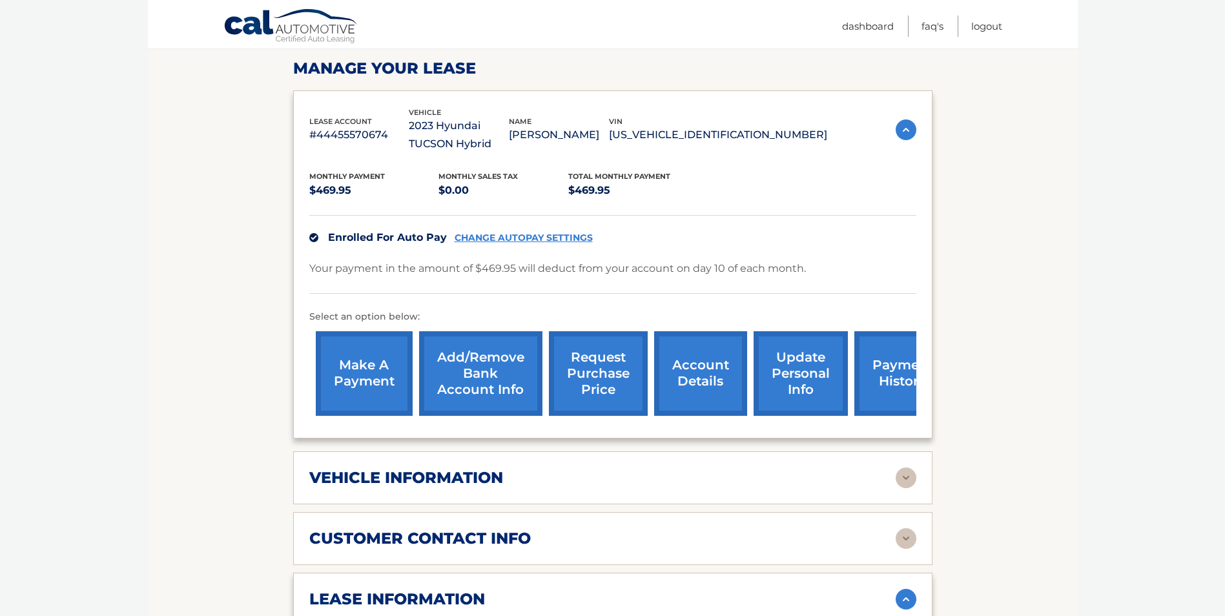
click at [612, 380] on link "request purchase price" at bounding box center [598, 373] width 99 height 85
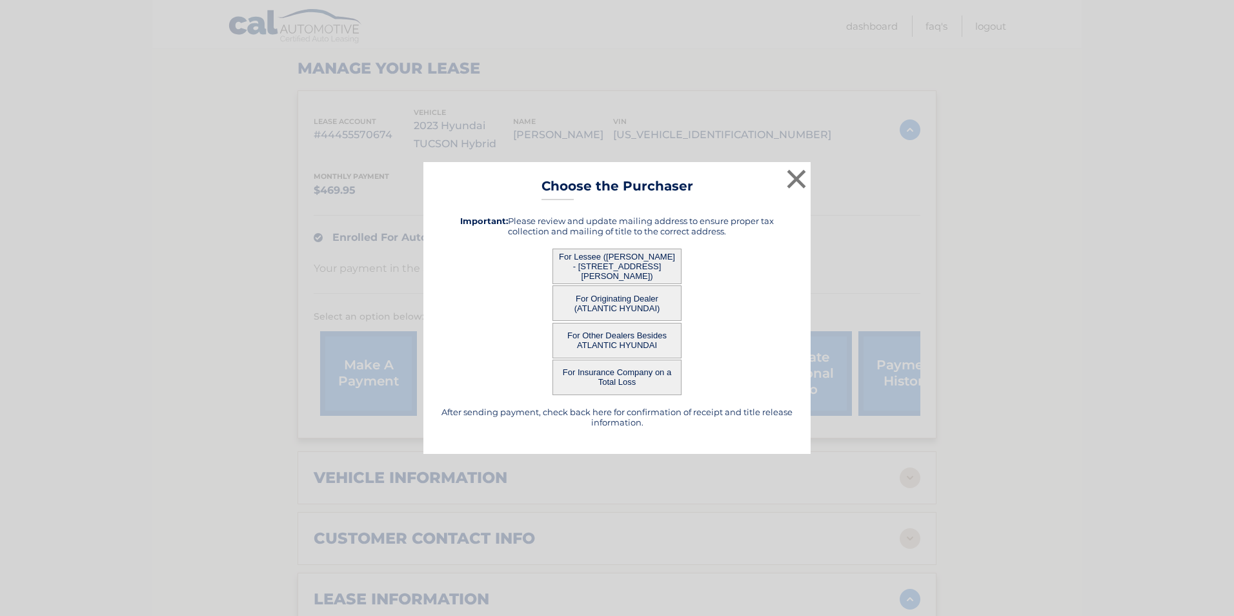
click at [623, 301] on button "For Originating Dealer (ATLANTIC HYUNDAI)" at bounding box center [617, 303] width 129 height 36
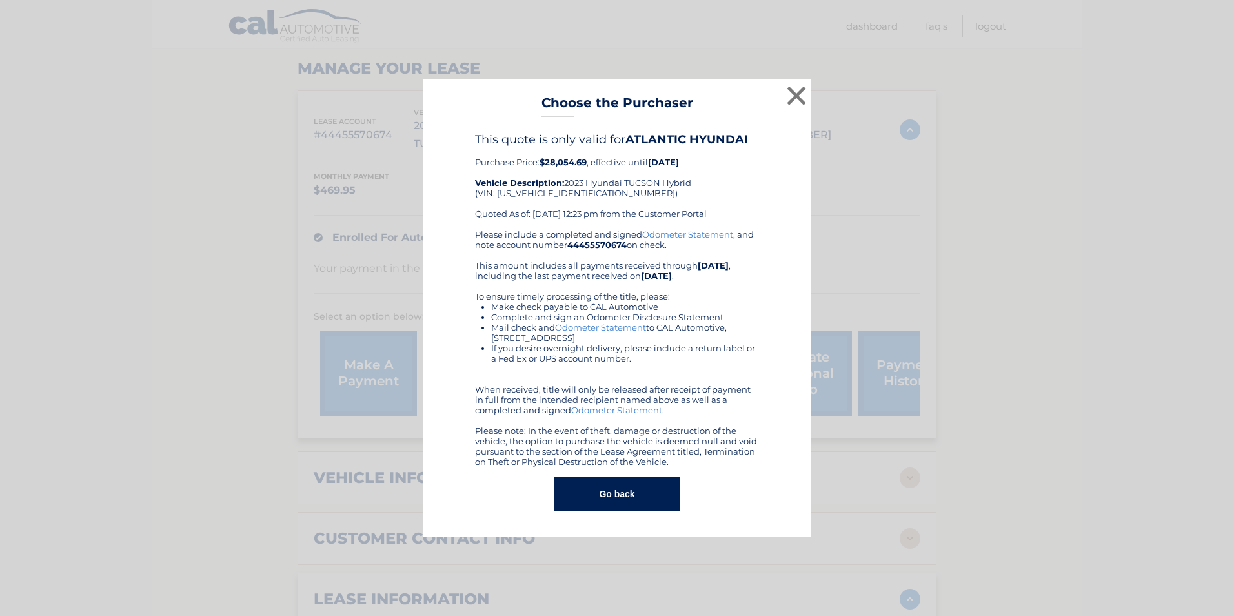
click at [646, 496] on button "Go back" at bounding box center [617, 494] width 126 height 34
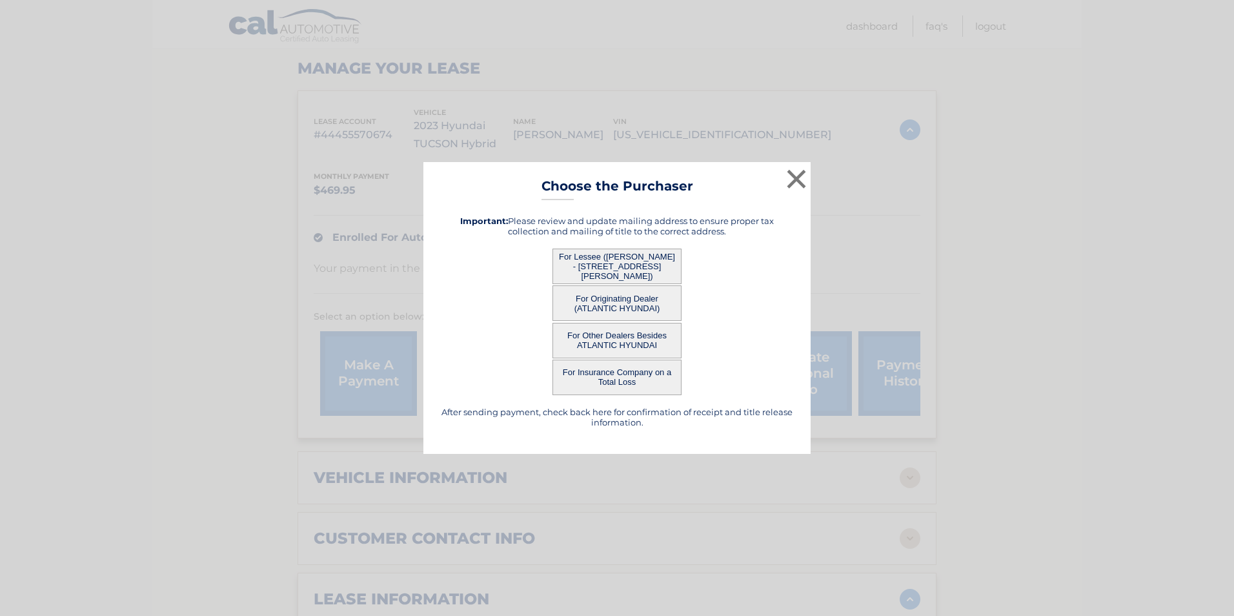
click at [614, 252] on button "For Lessee ([PERSON_NAME] - [STREET_ADDRESS][PERSON_NAME])" at bounding box center [617, 267] width 129 height 36
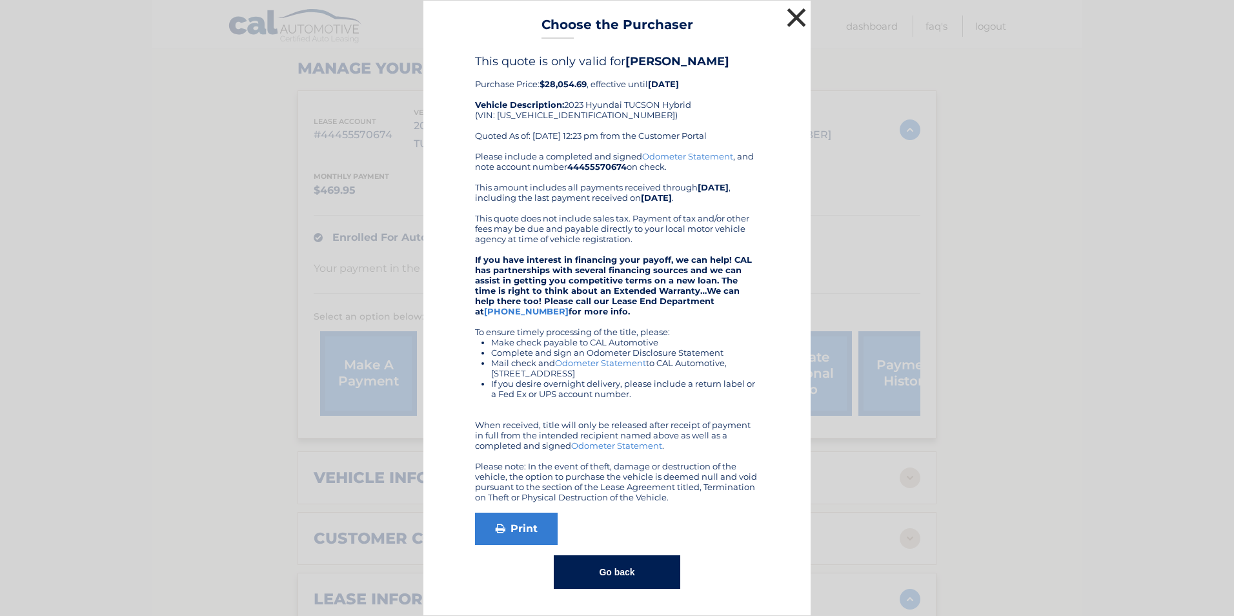
click at [796, 13] on button "×" at bounding box center [797, 18] width 26 height 26
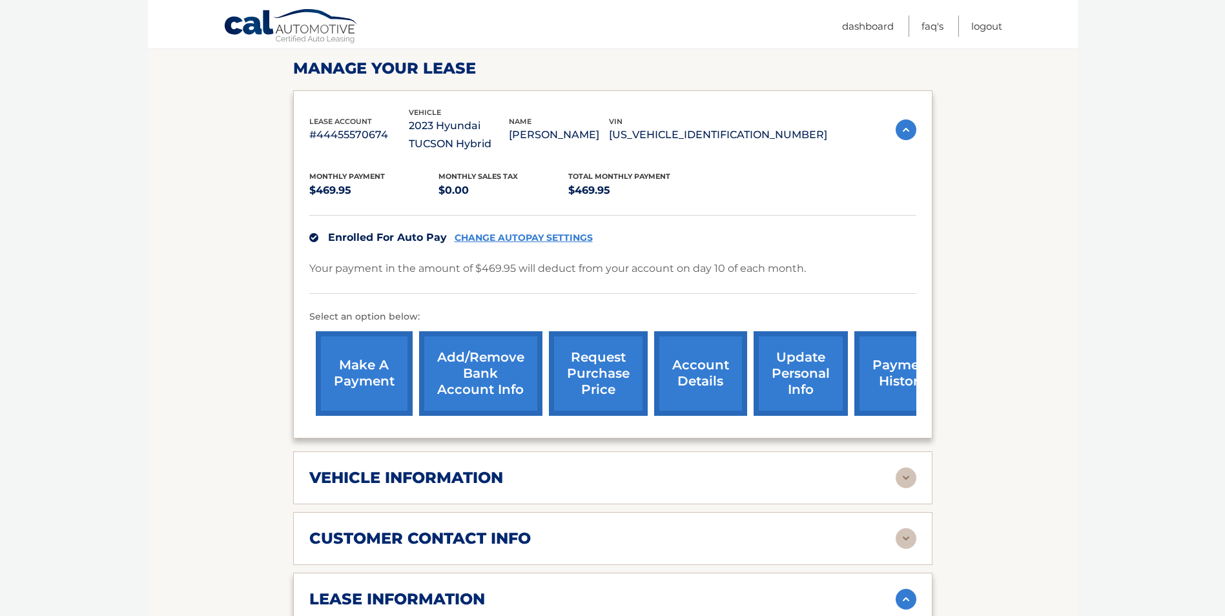
click at [1169, 178] on body "Cal Automotive Menu Dashboard FAQ's Logout ← |" at bounding box center [612, 114] width 1225 height 616
